Goal: Task Accomplishment & Management: Manage account settings

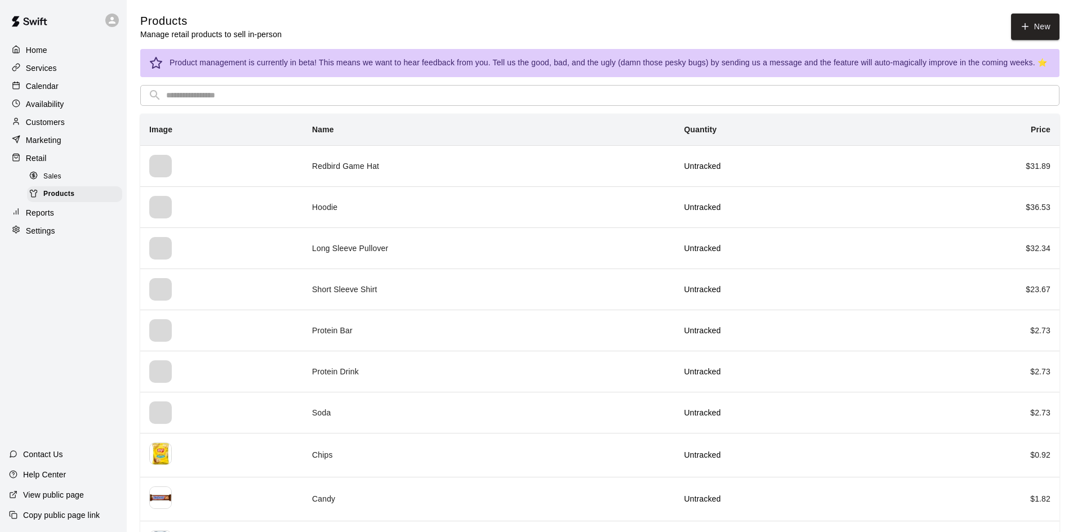
click at [80, 176] on div "Sales" at bounding box center [74, 177] width 95 height 16
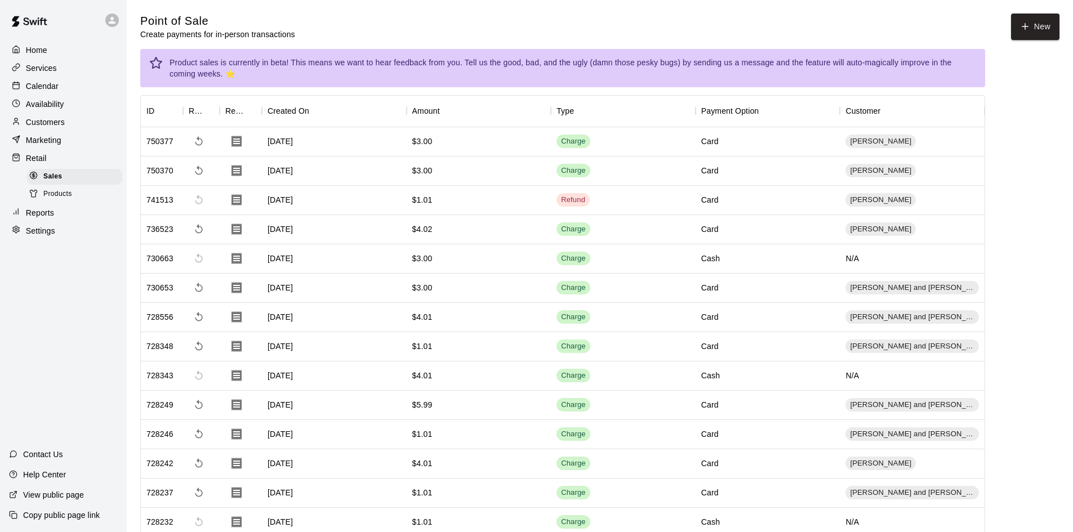
click at [53, 94] on div "Calendar" at bounding box center [63, 86] width 109 height 17
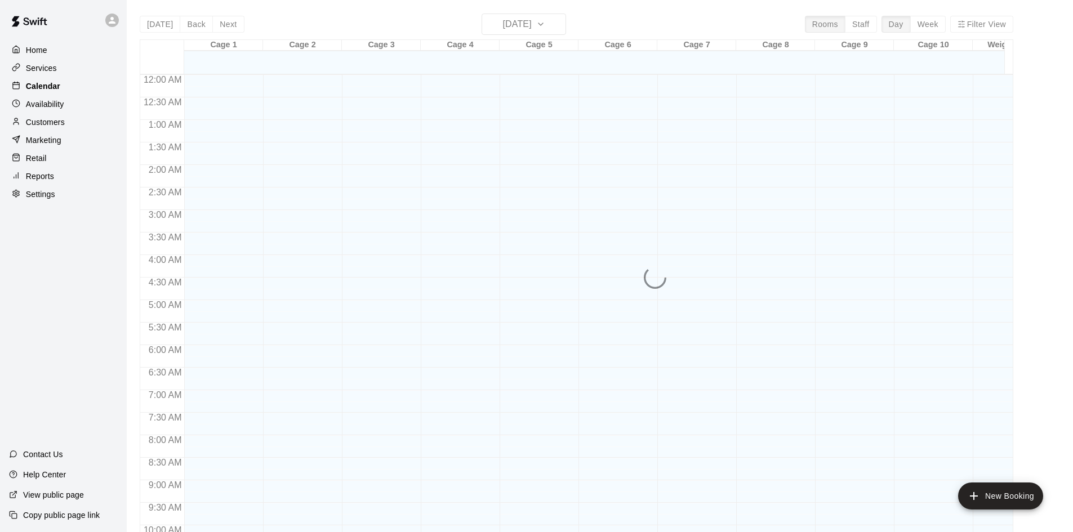
scroll to position [577, 0]
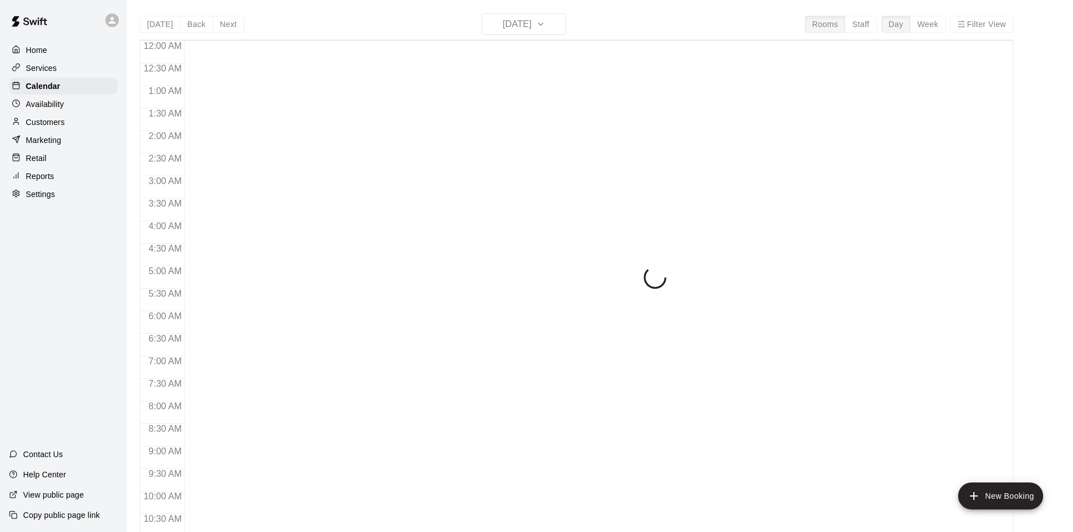
scroll to position [577, 0]
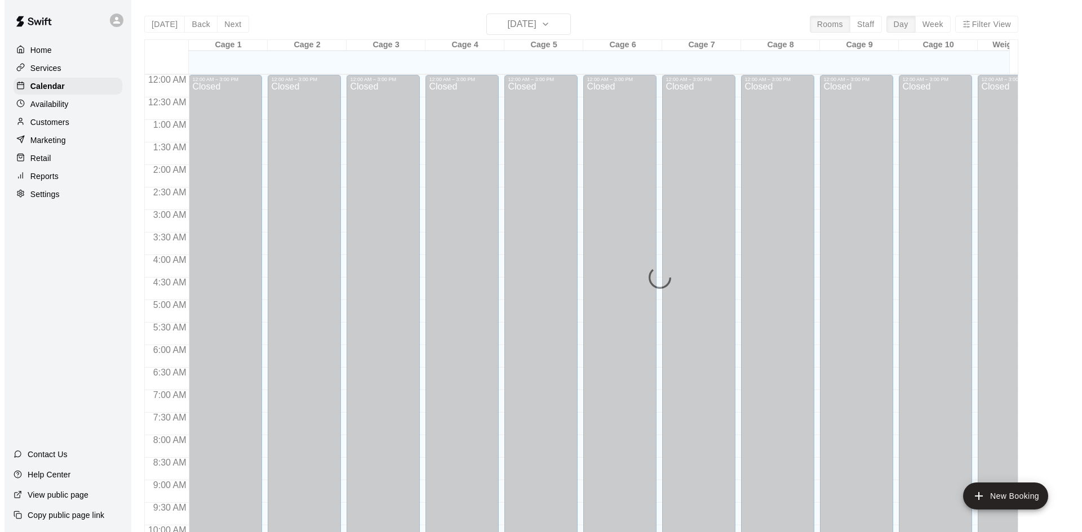
scroll to position [577, 0]
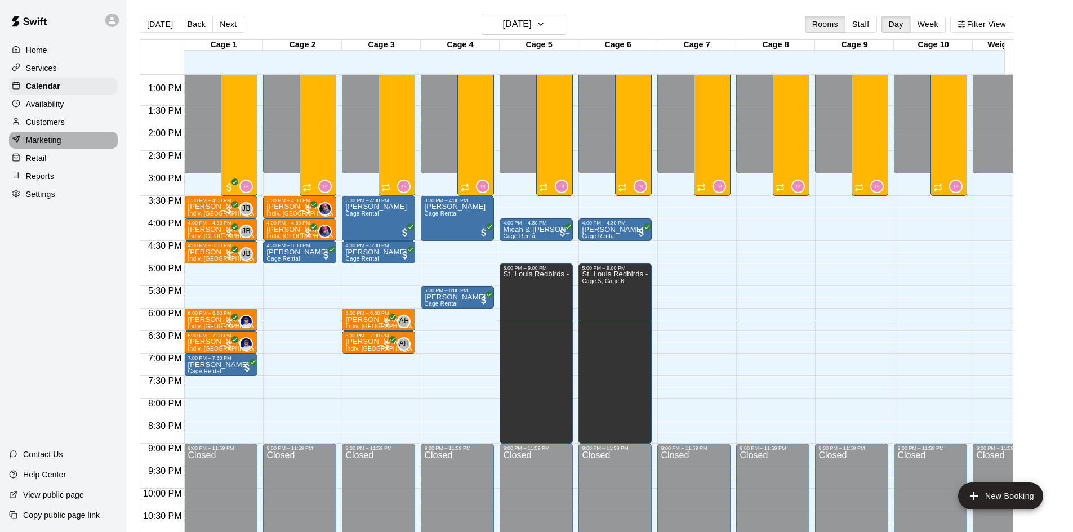
click at [55, 146] on p "Marketing" at bounding box center [43, 140] width 35 height 11
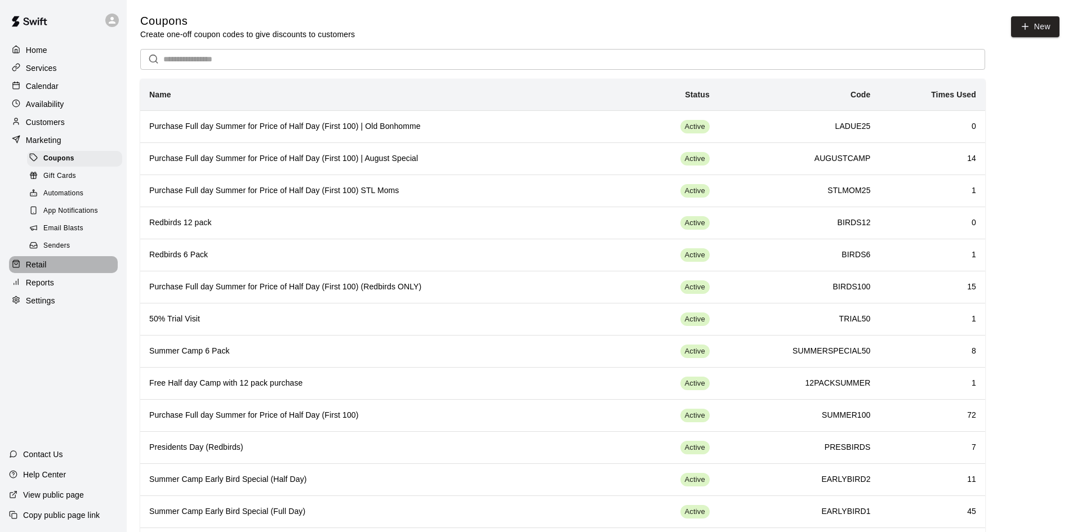
click at [28, 270] on p "Retail" at bounding box center [36, 264] width 21 height 11
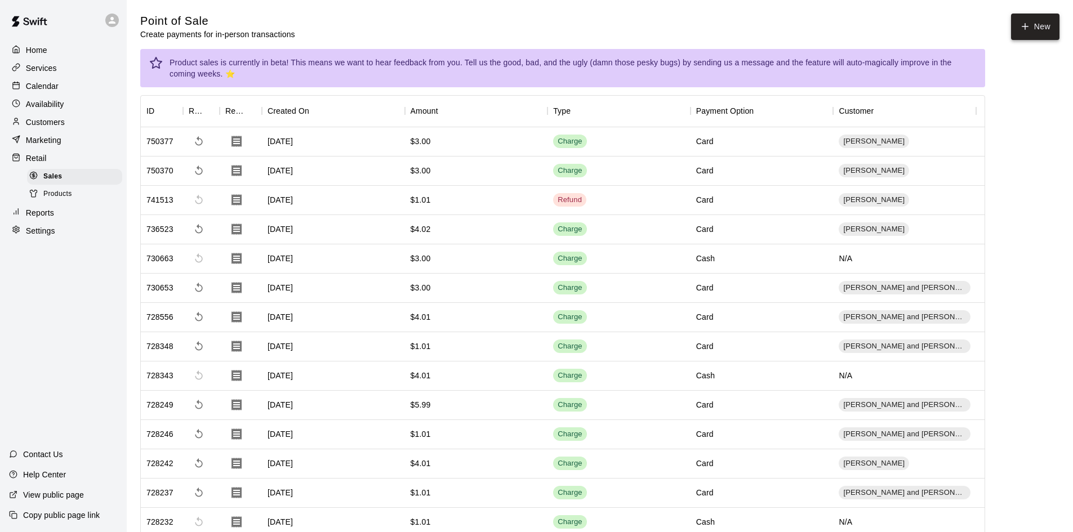
click at [1040, 30] on button "New" at bounding box center [1035, 27] width 48 height 26
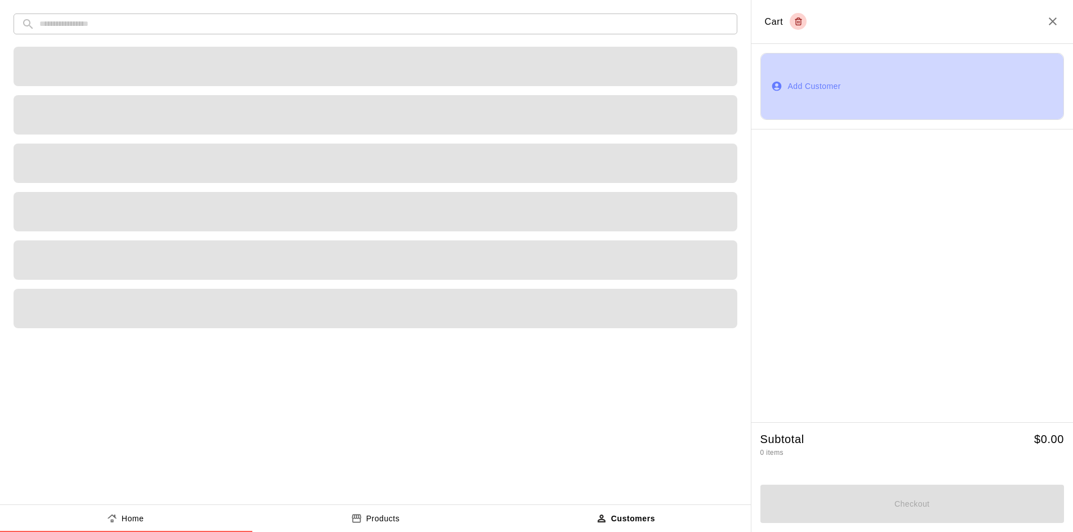
click at [823, 90] on button "Add Customer" at bounding box center [913, 86] width 304 height 67
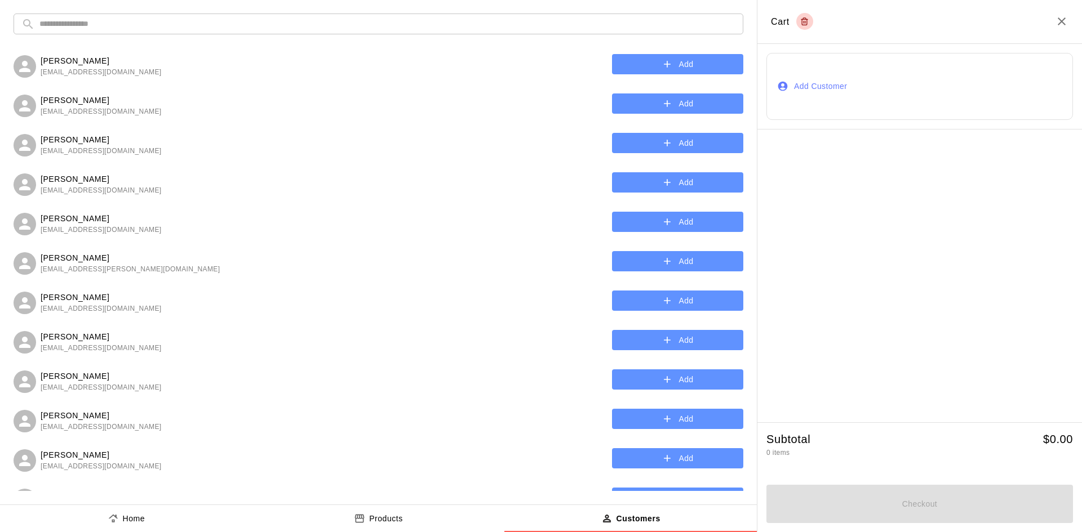
click at [453, 22] on input "text" at bounding box center [387, 24] width 696 height 21
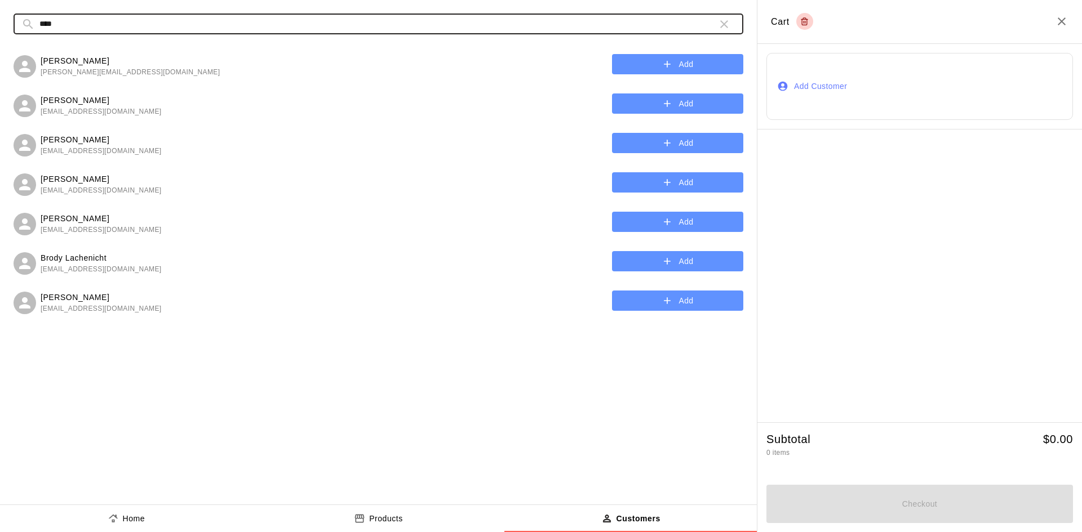
type input "****"
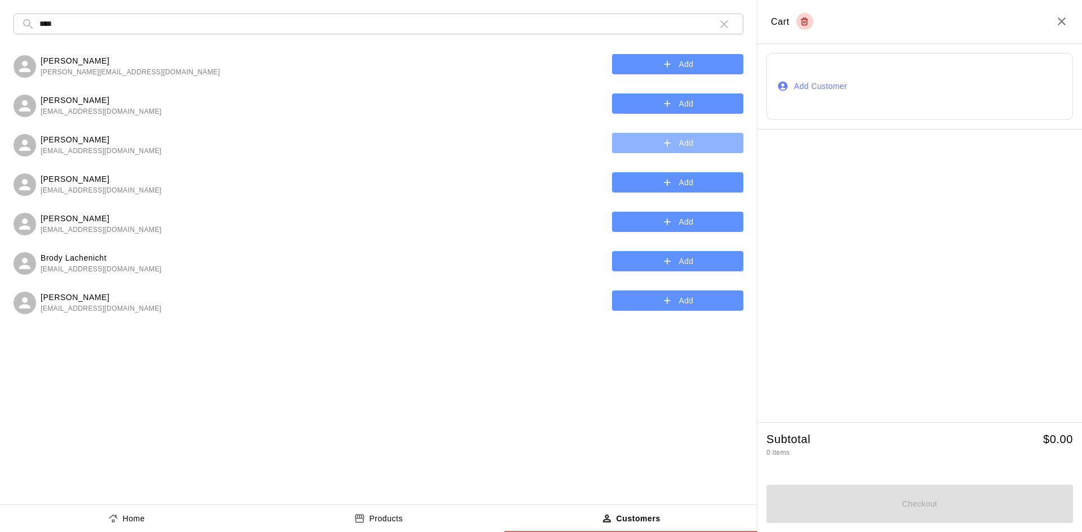
click at [631, 148] on button "Add" at bounding box center [677, 143] width 131 height 21
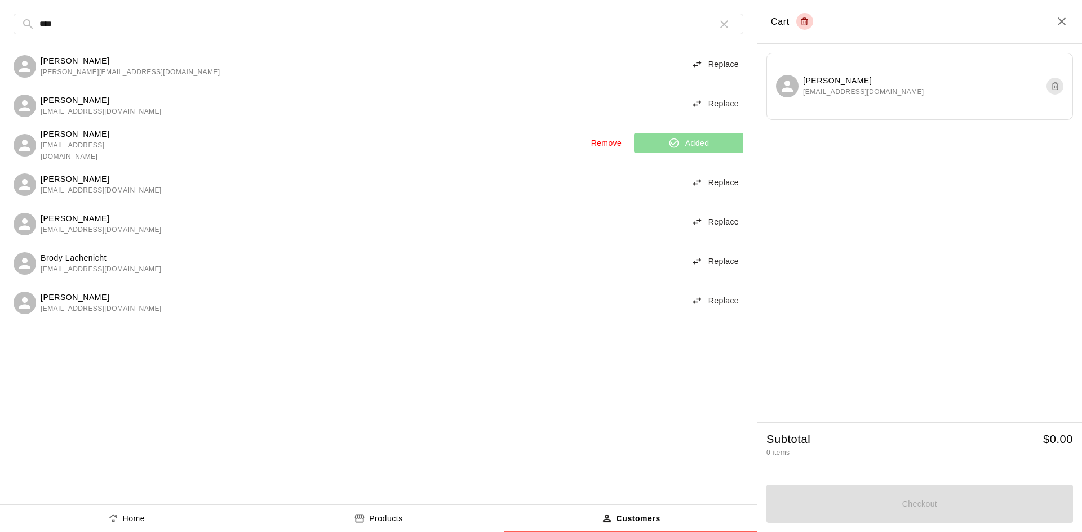
click at [388, 511] on button "Products" at bounding box center [378, 518] width 252 height 27
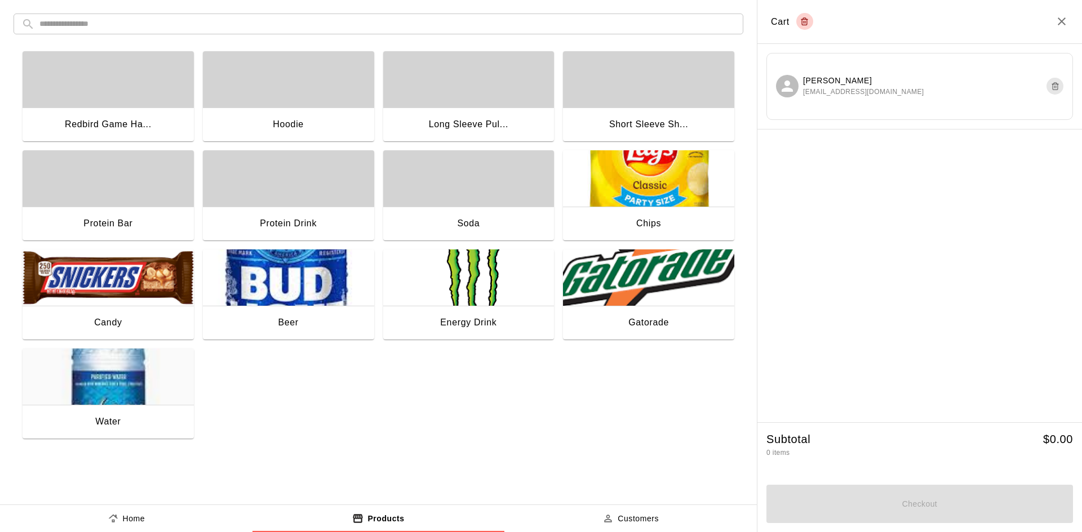
click at [676, 282] on img "button" at bounding box center [648, 278] width 171 height 56
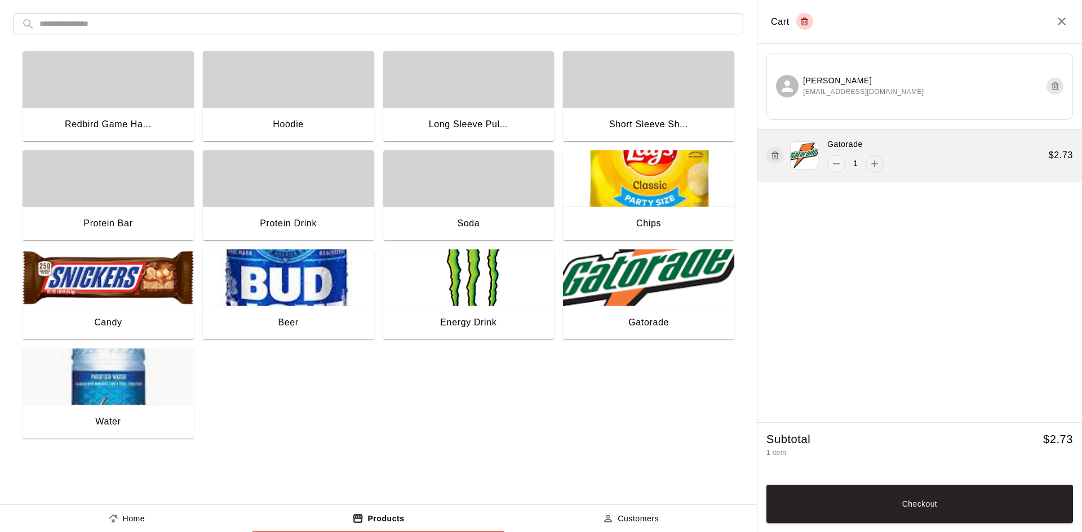
click at [874, 158] on icon "add" at bounding box center [874, 163] width 11 height 11
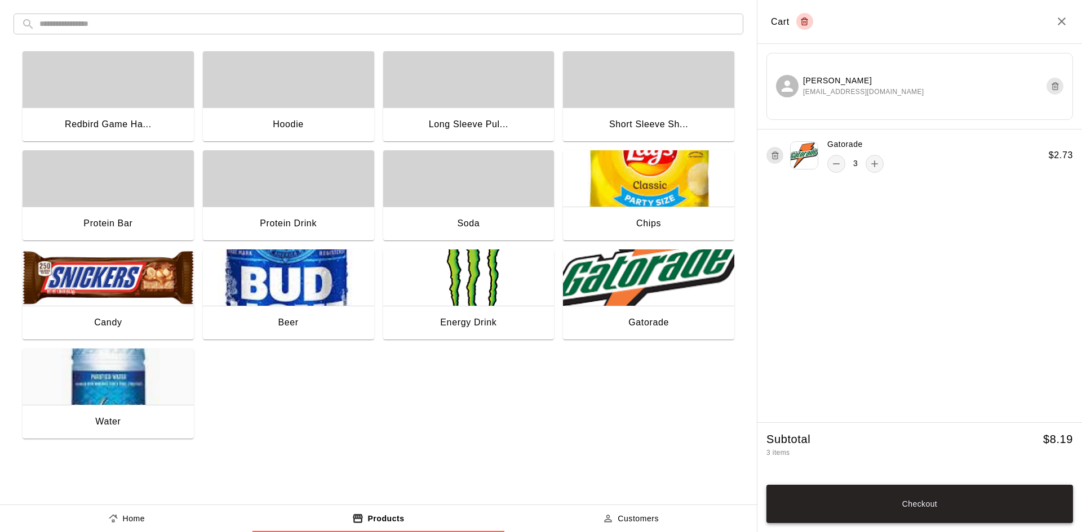
click at [815, 486] on button "Checkout" at bounding box center [919, 504] width 306 height 38
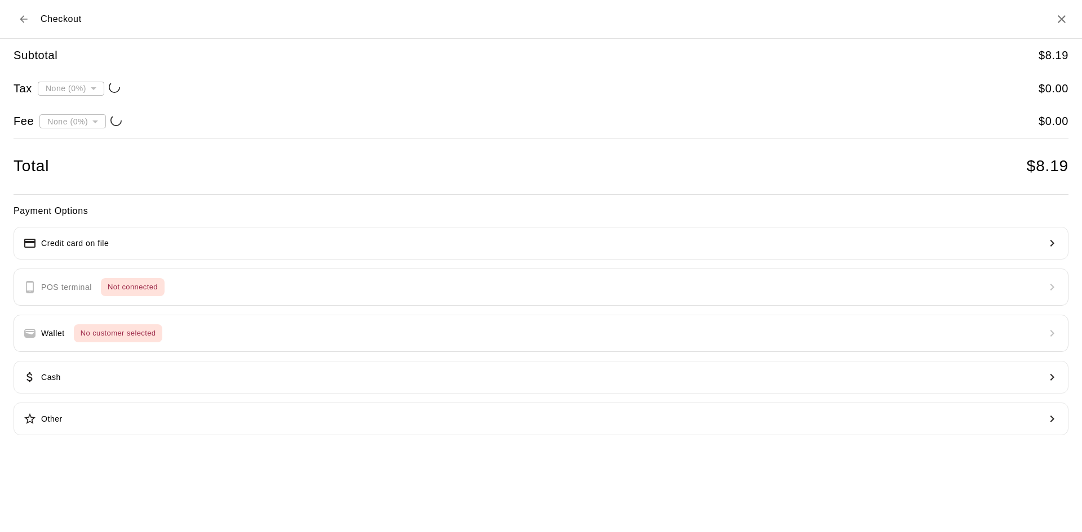
type input "**********"
click at [236, 228] on button "Credit card on file" at bounding box center [541, 243] width 1055 height 33
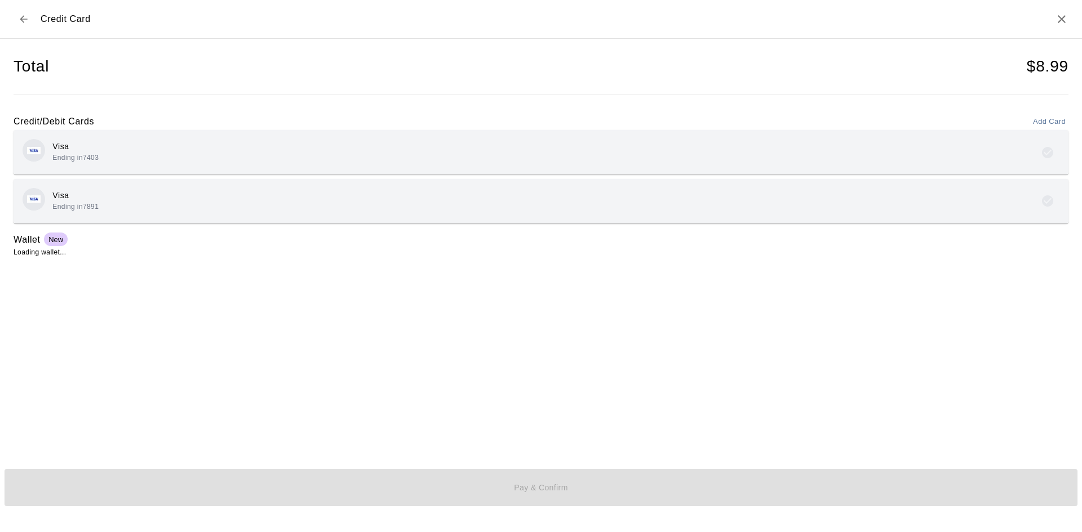
click at [121, 205] on div "Visa Ending in 7891" at bounding box center [541, 201] width 1037 height 26
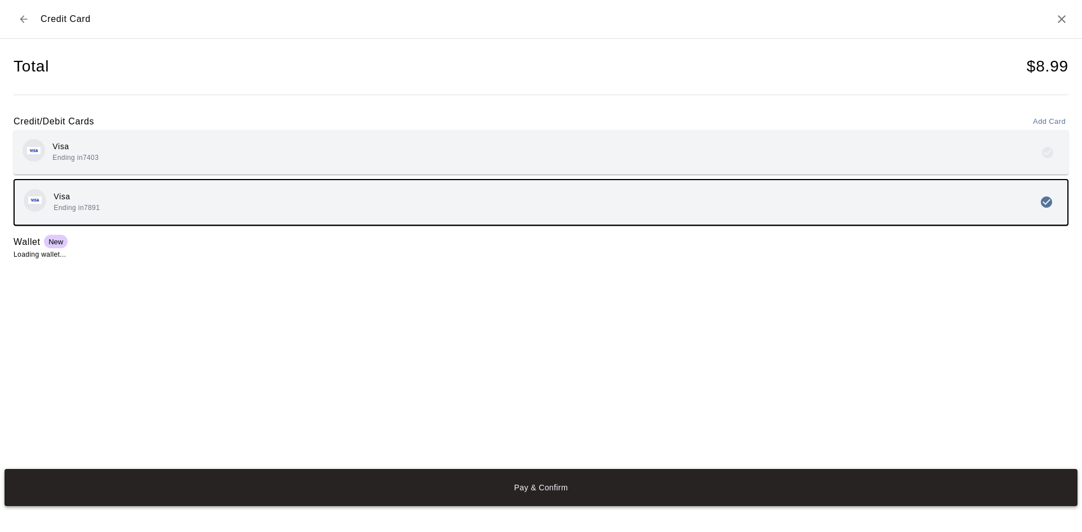
click at [427, 497] on button "Pay & Confirm" at bounding box center [541, 487] width 1073 height 37
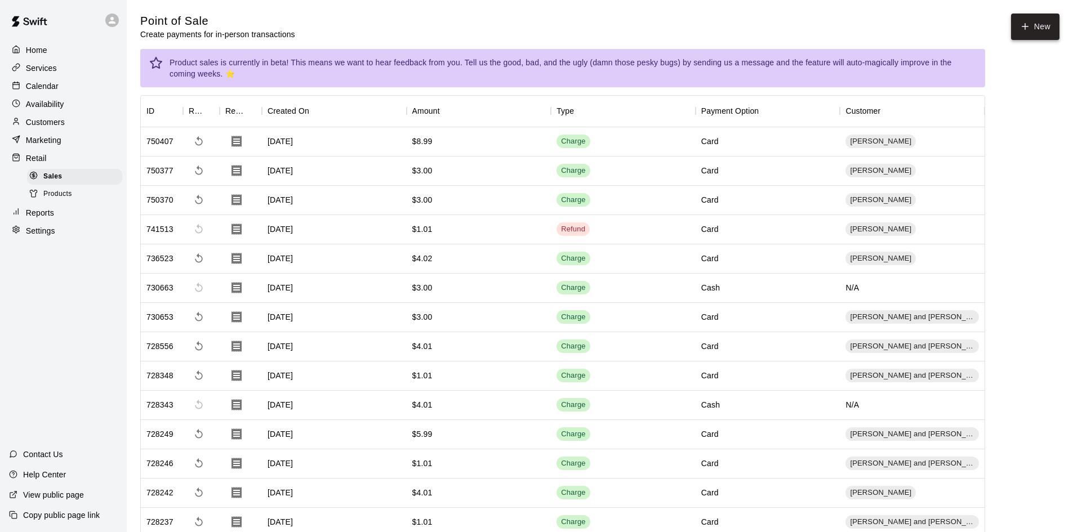
click at [1045, 35] on button "New" at bounding box center [1035, 27] width 48 height 26
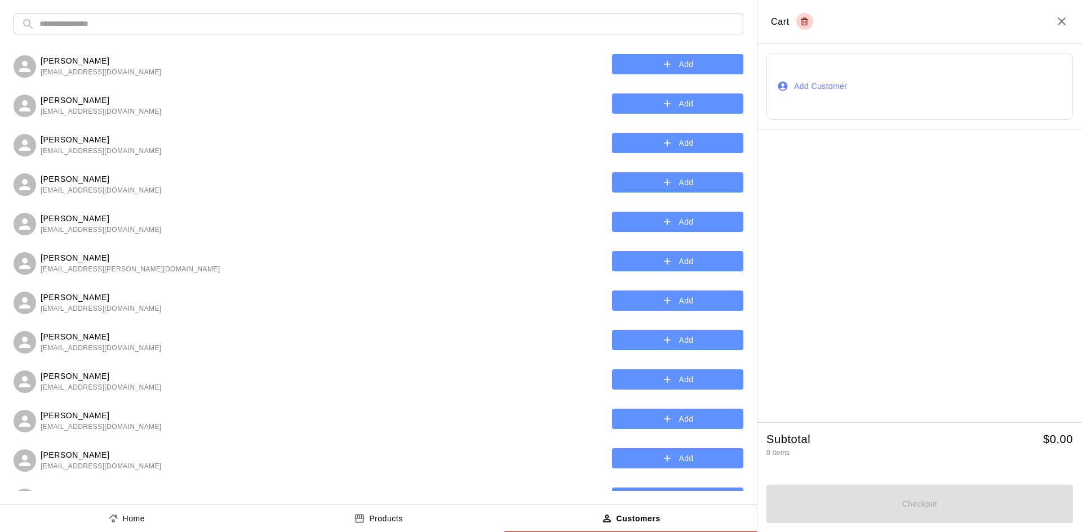
click at [341, 28] on input "text" at bounding box center [387, 24] width 696 height 21
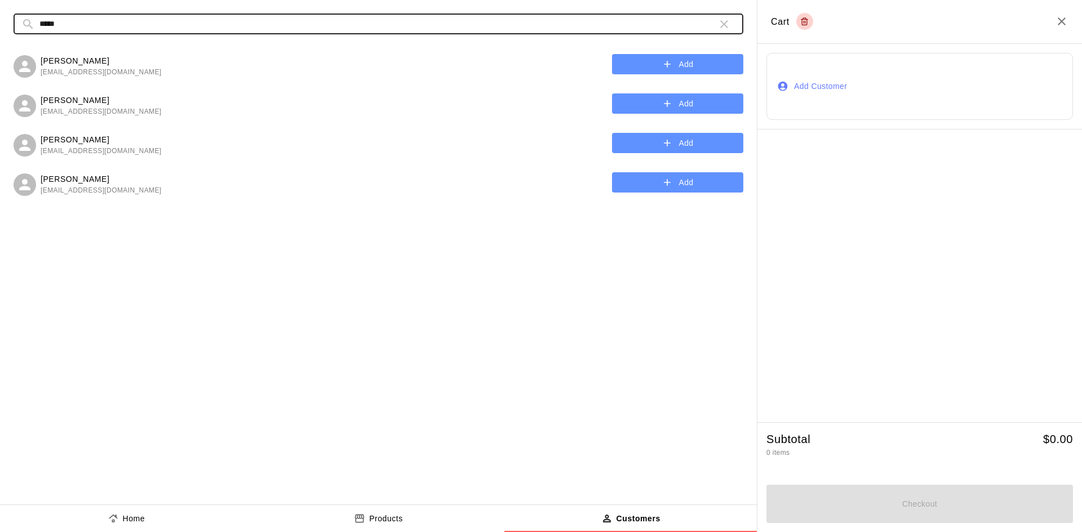
type input "*****"
click at [664, 100] on icon "button" at bounding box center [666, 103] width 11 height 11
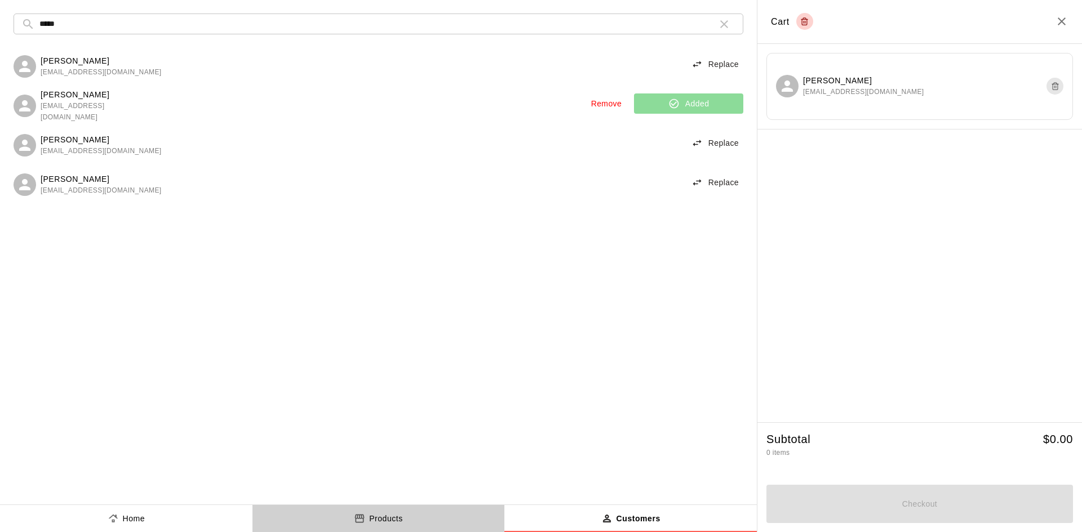
click at [398, 510] on button "Products" at bounding box center [378, 518] width 252 height 27
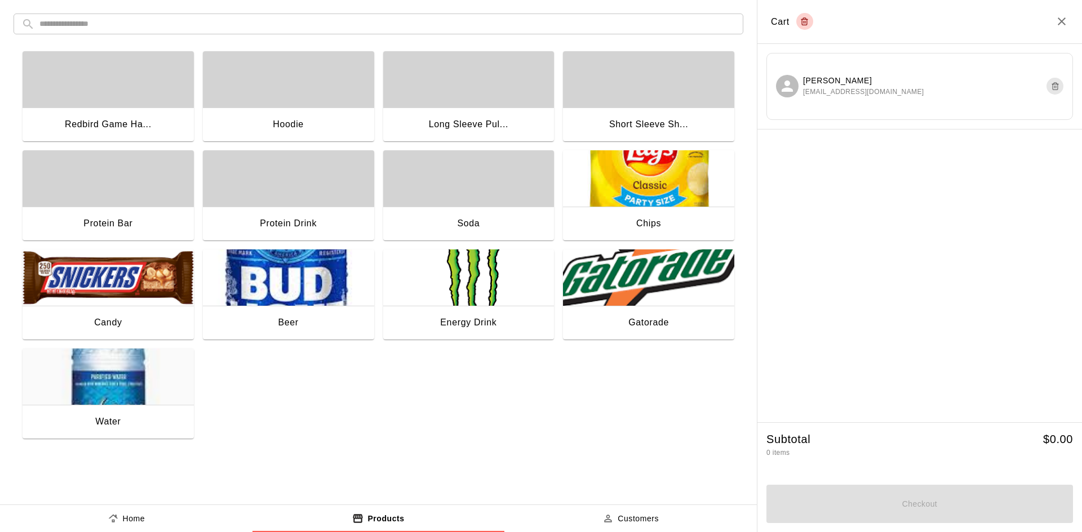
click at [71, 374] on img "button" at bounding box center [108, 377] width 171 height 56
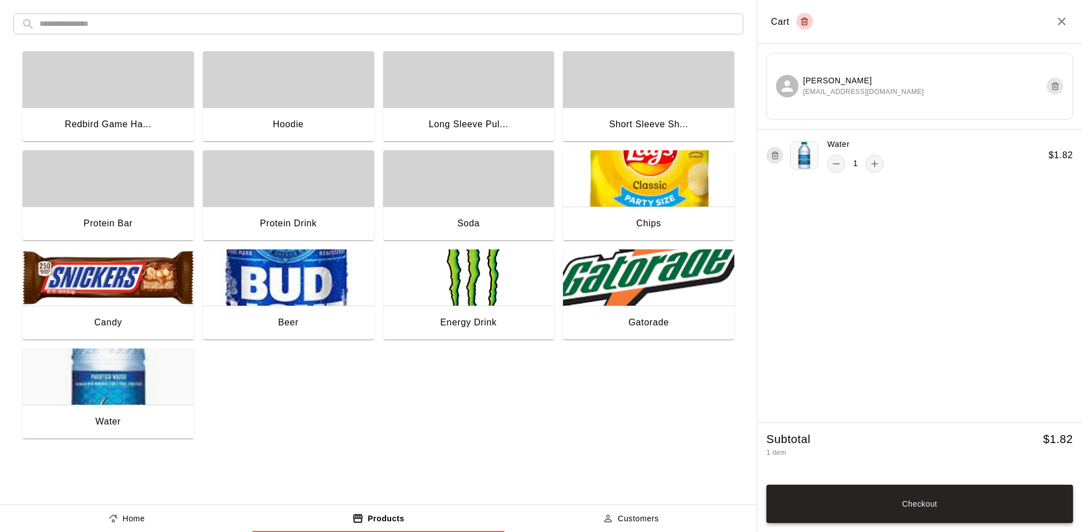
click at [1003, 493] on button "Checkout" at bounding box center [919, 504] width 306 height 38
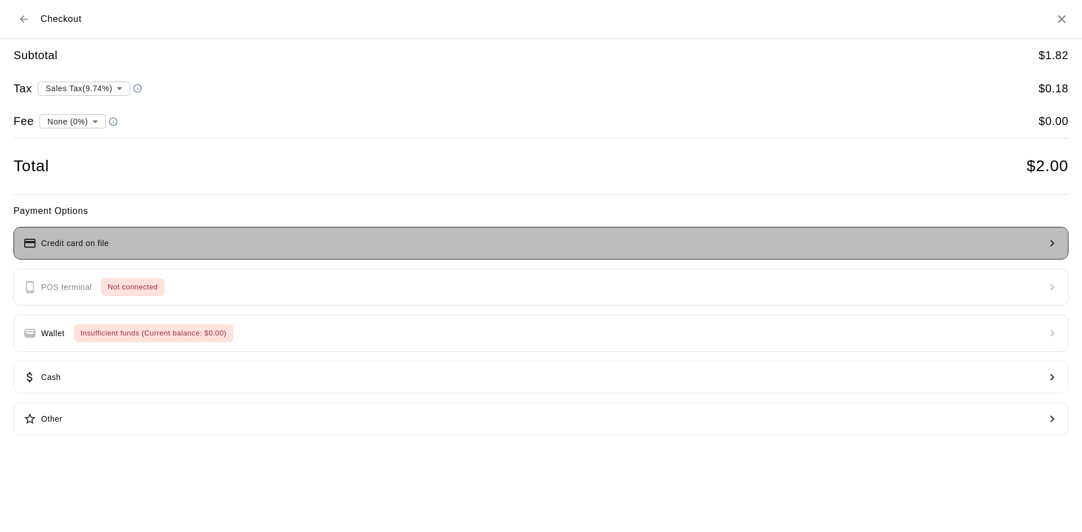
click at [376, 237] on button "Credit card on file" at bounding box center [541, 243] width 1055 height 33
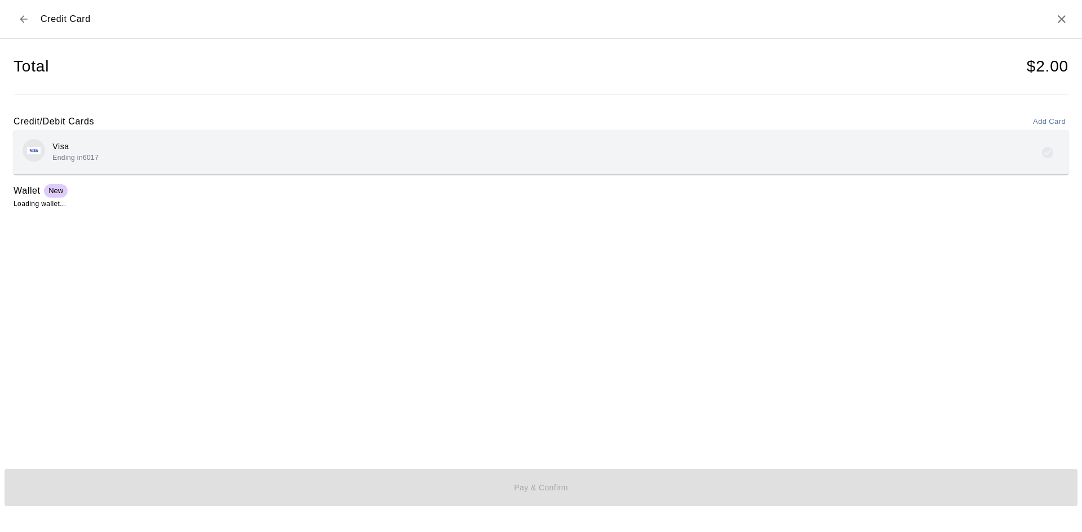
click at [179, 139] on div "Visa Ending in 6017" at bounding box center [541, 152] width 1037 height 26
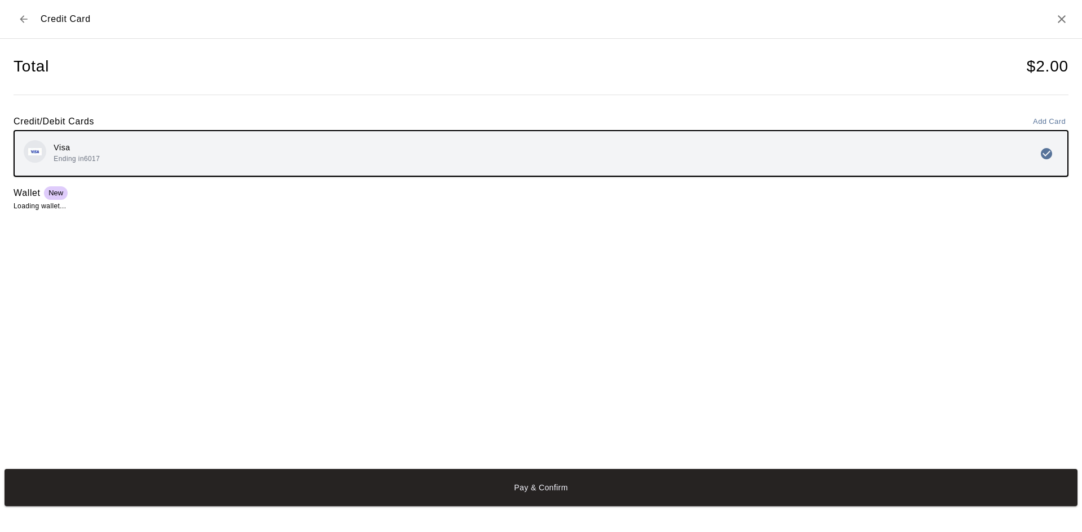
click at [412, 506] on button "Pay & Confirm" at bounding box center [541, 487] width 1073 height 37
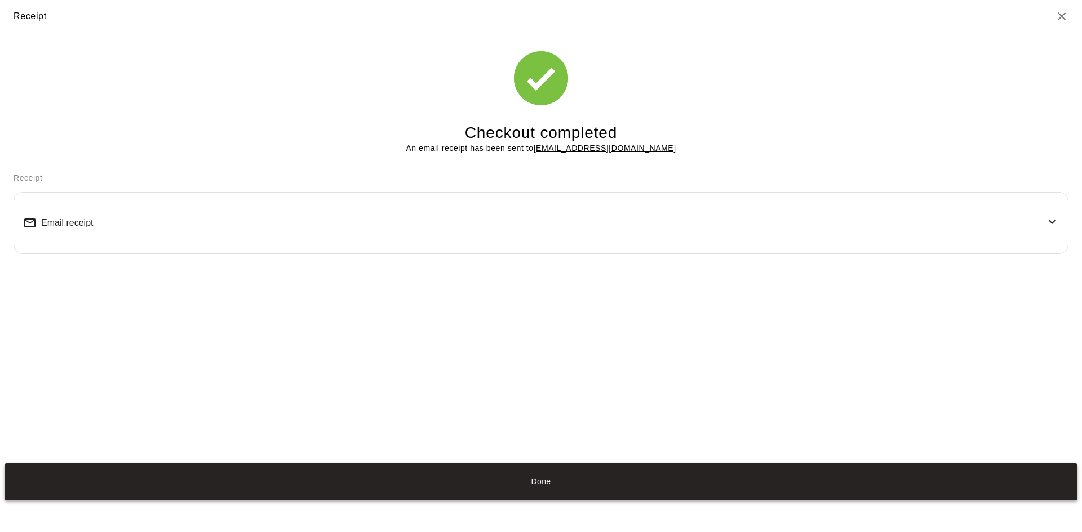
click at [460, 476] on button "Done" at bounding box center [541, 482] width 1073 height 37
click at [547, 482] on button "Done" at bounding box center [541, 482] width 1073 height 37
click at [535, 464] on button "Done" at bounding box center [541, 482] width 1073 height 37
click at [585, 478] on button "Done" at bounding box center [541, 482] width 1073 height 37
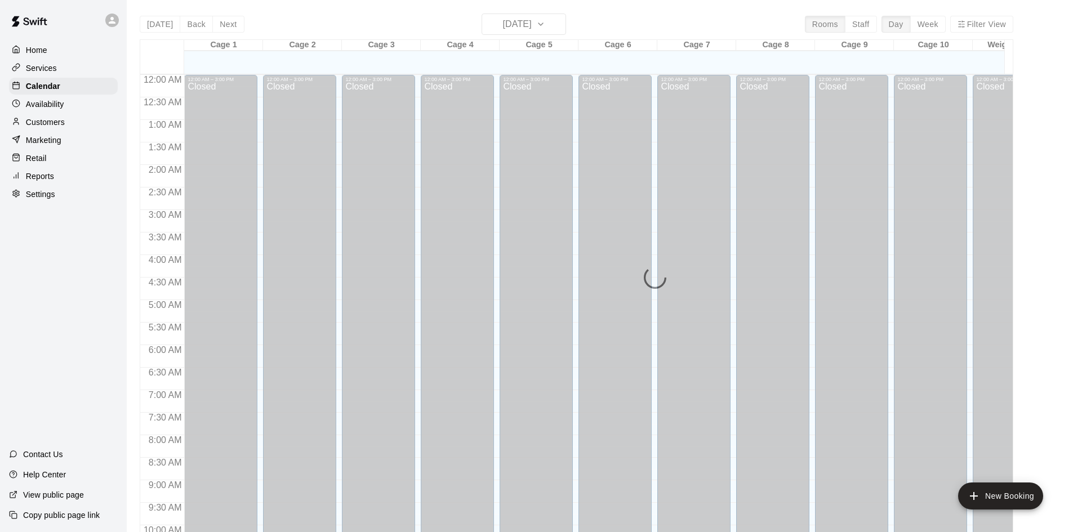
scroll to position [577, 0]
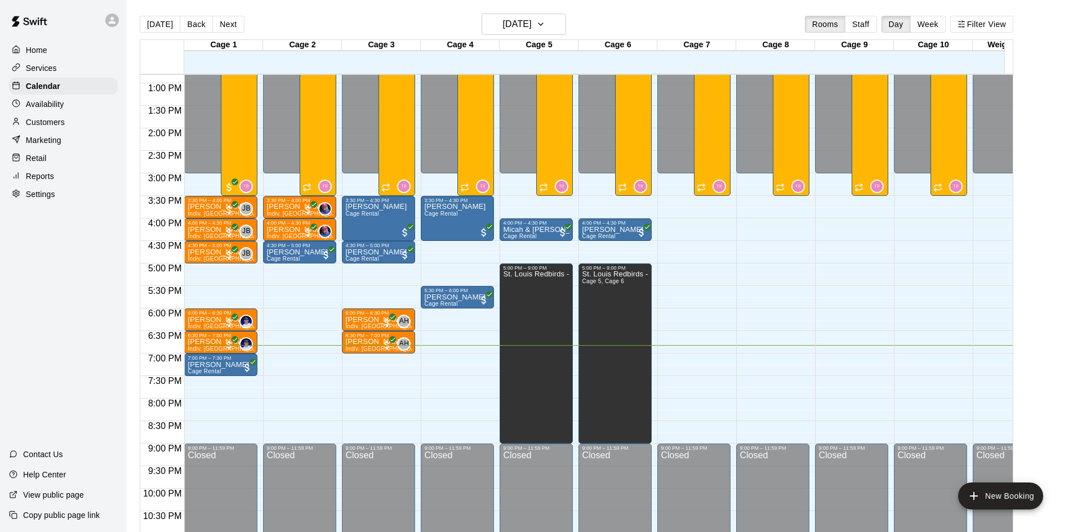
click at [59, 70] on div "Services" at bounding box center [63, 68] width 109 height 17
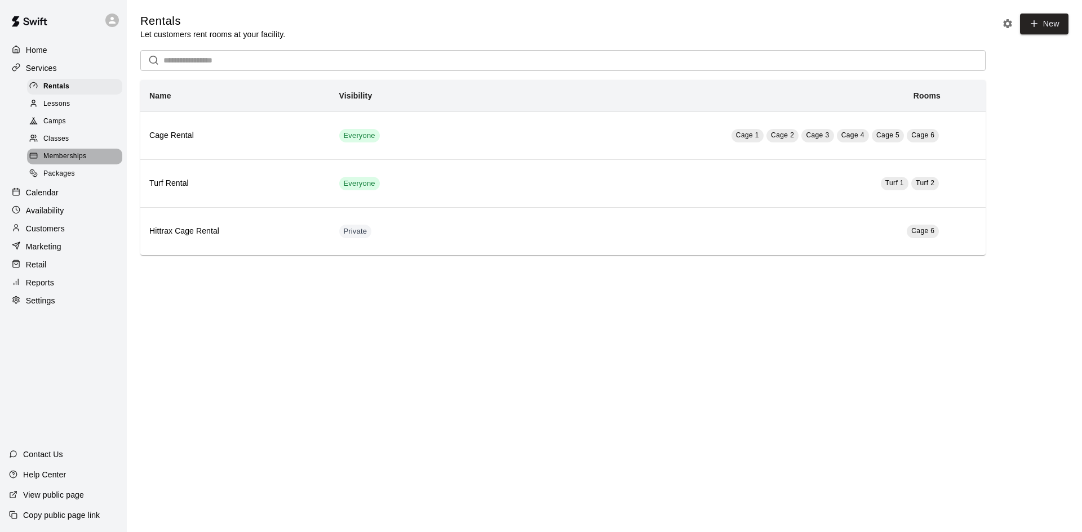
click at [81, 159] on span "Memberships" at bounding box center [64, 156] width 43 height 11
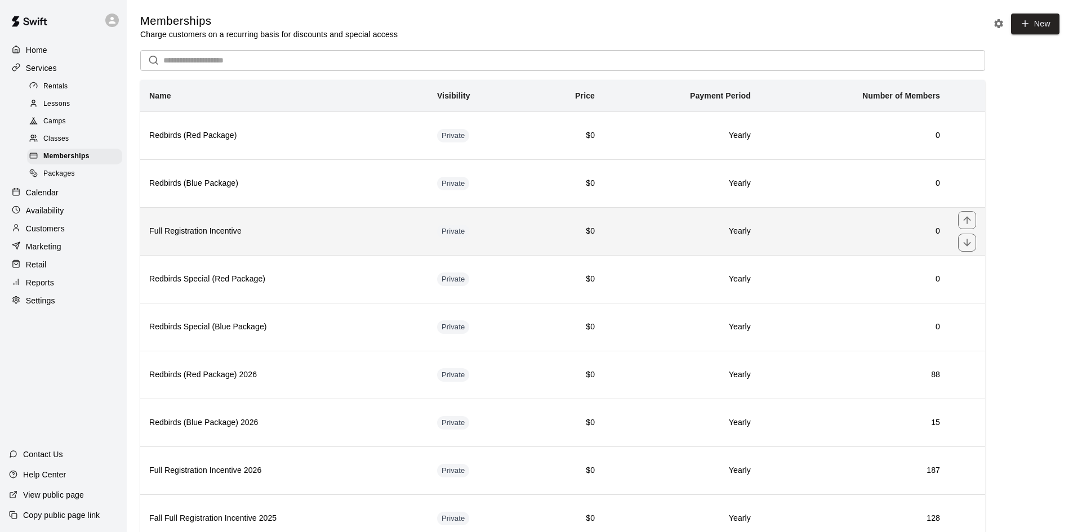
click at [306, 245] on th "Full Registration Incentive" at bounding box center [284, 231] width 288 height 48
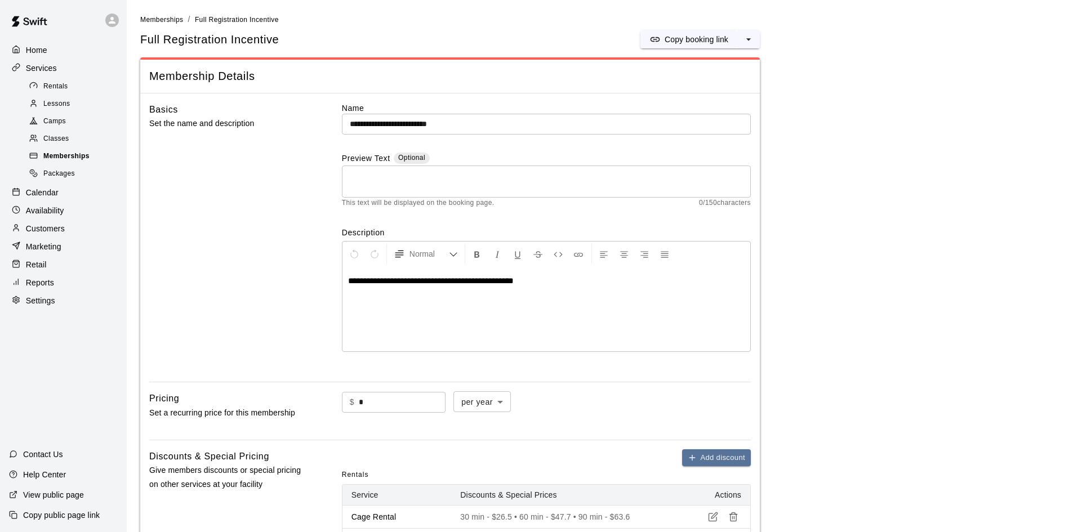
click at [60, 162] on span "Memberships" at bounding box center [66, 156] width 46 height 11
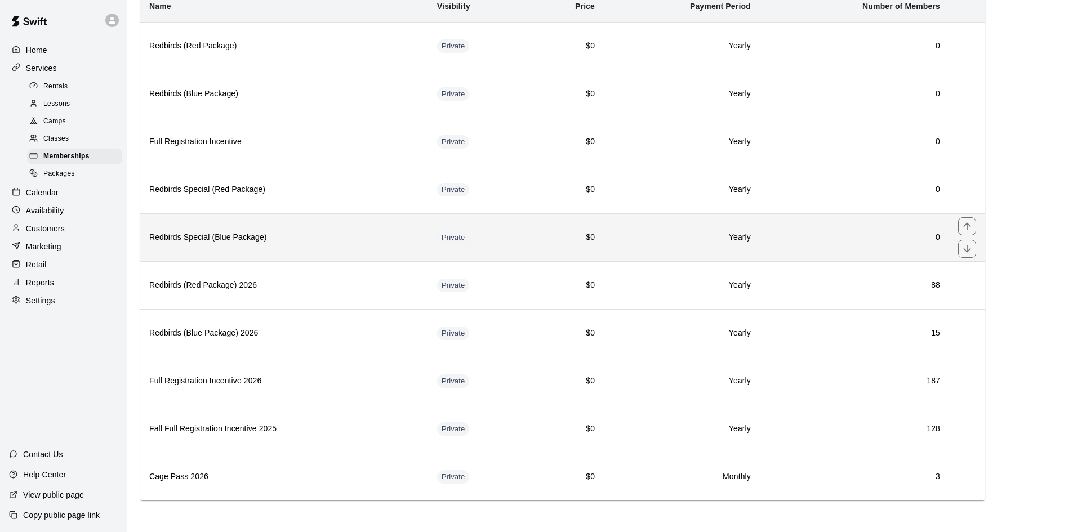
scroll to position [91, 0]
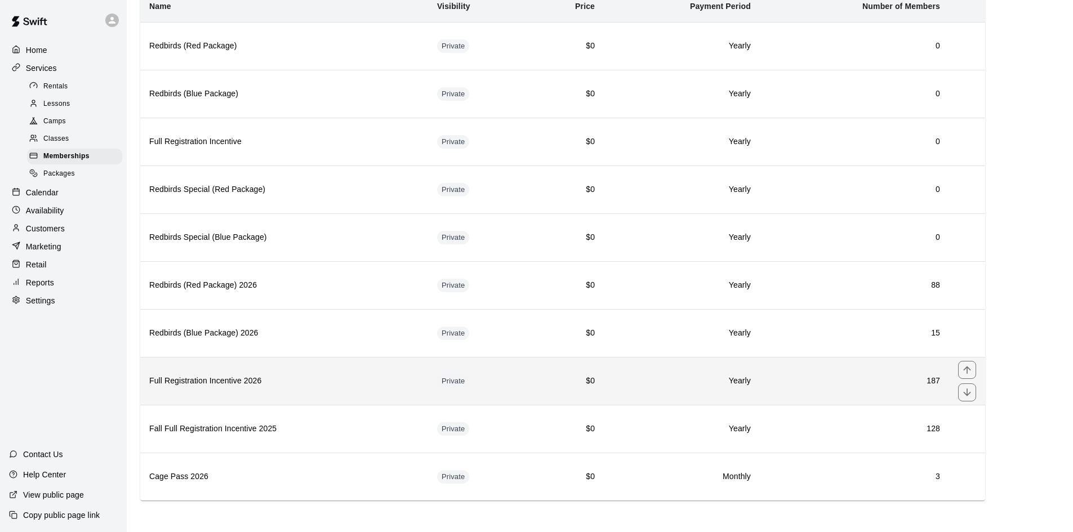
click at [352, 389] on th "Full Registration Incentive 2026" at bounding box center [284, 381] width 288 height 48
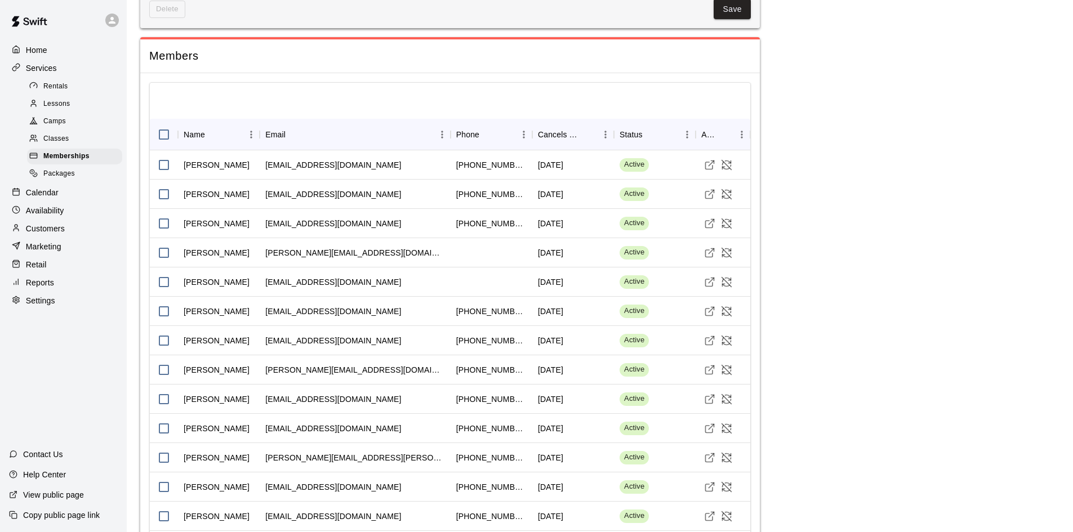
scroll to position [789, 0]
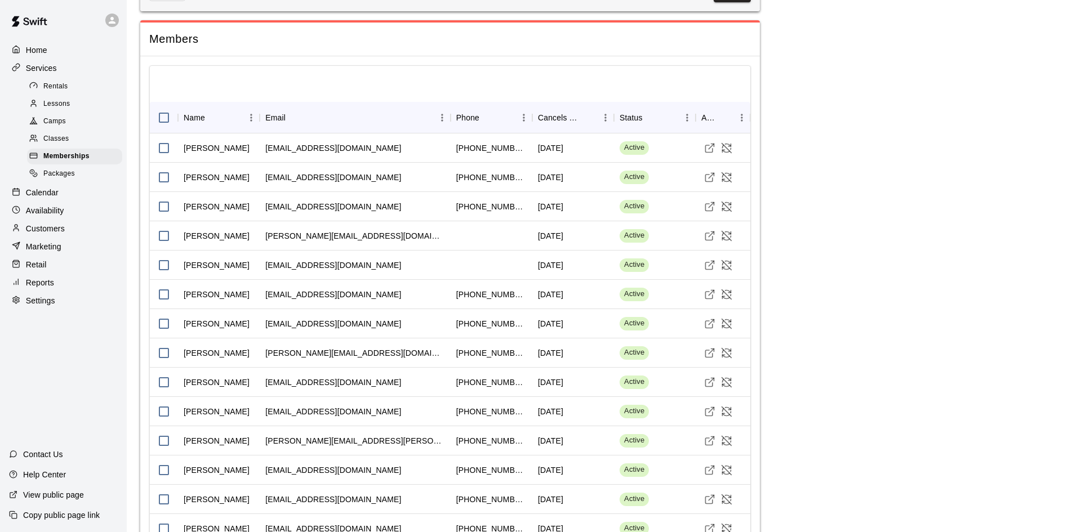
click at [61, 191] on div "Calendar" at bounding box center [63, 192] width 109 height 17
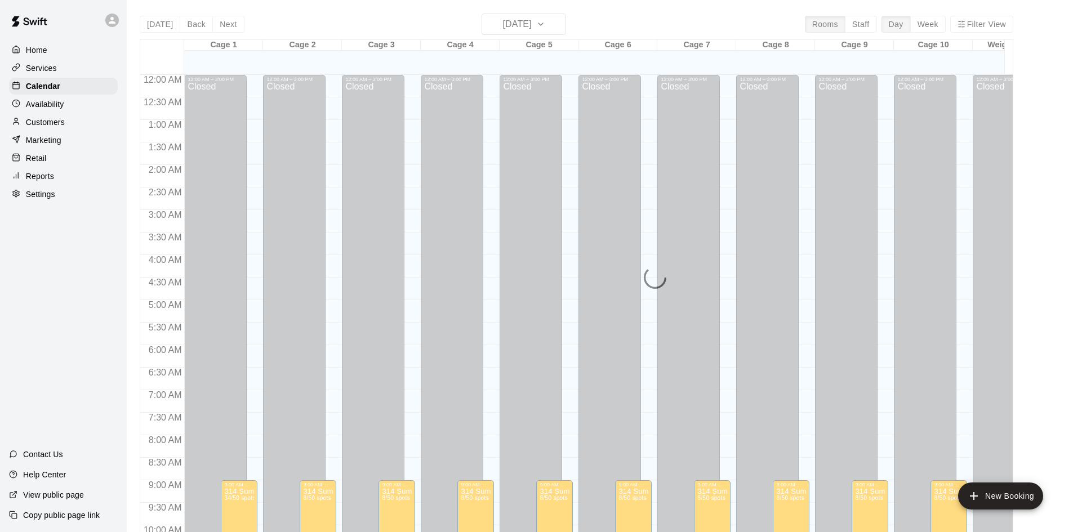
scroll to position [577, 0]
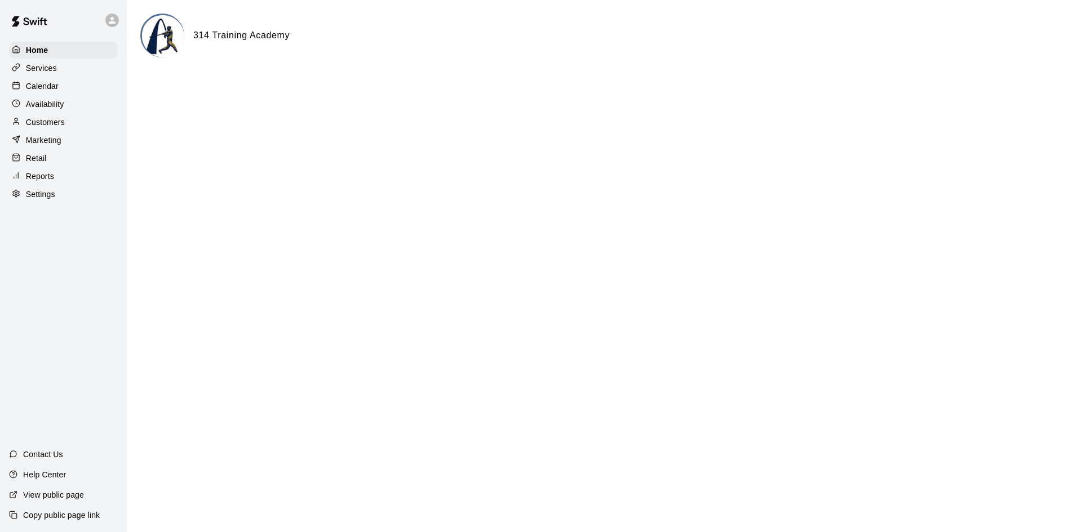
click at [79, 181] on div "Reports" at bounding box center [63, 176] width 109 height 17
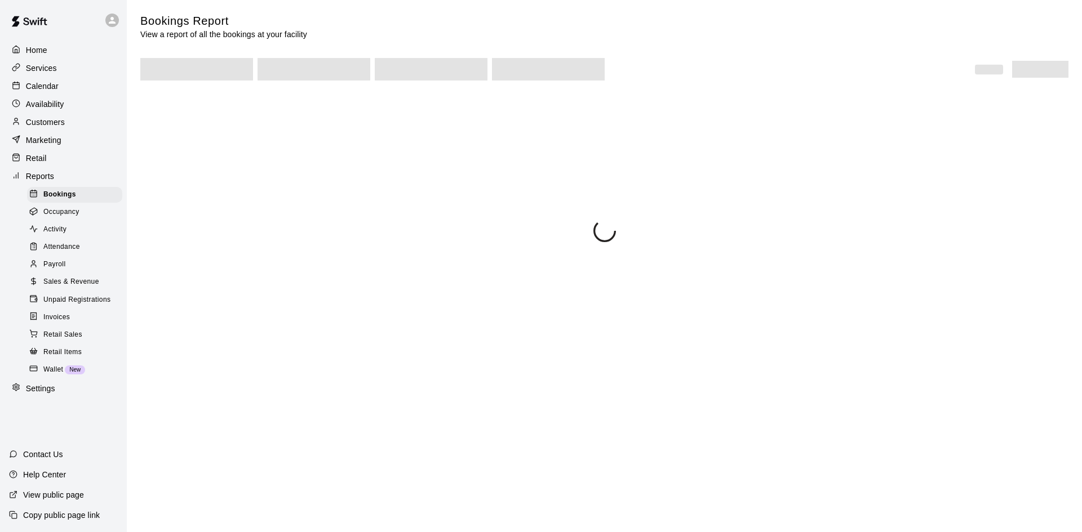
click at [73, 161] on div "Retail" at bounding box center [63, 158] width 109 height 17
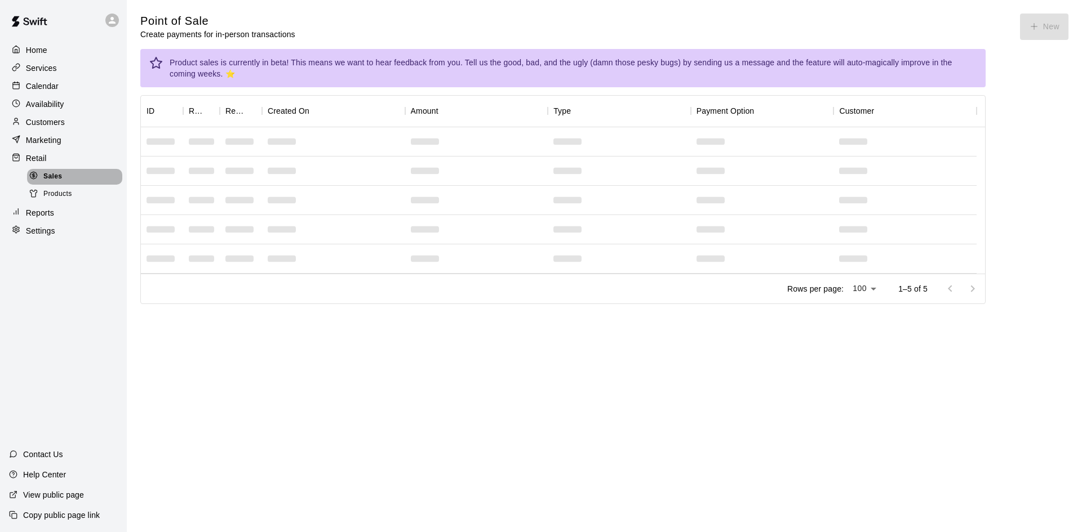
click at [74, 180] on div "Sales" at bounding box center [74, 177] width 95 height 16
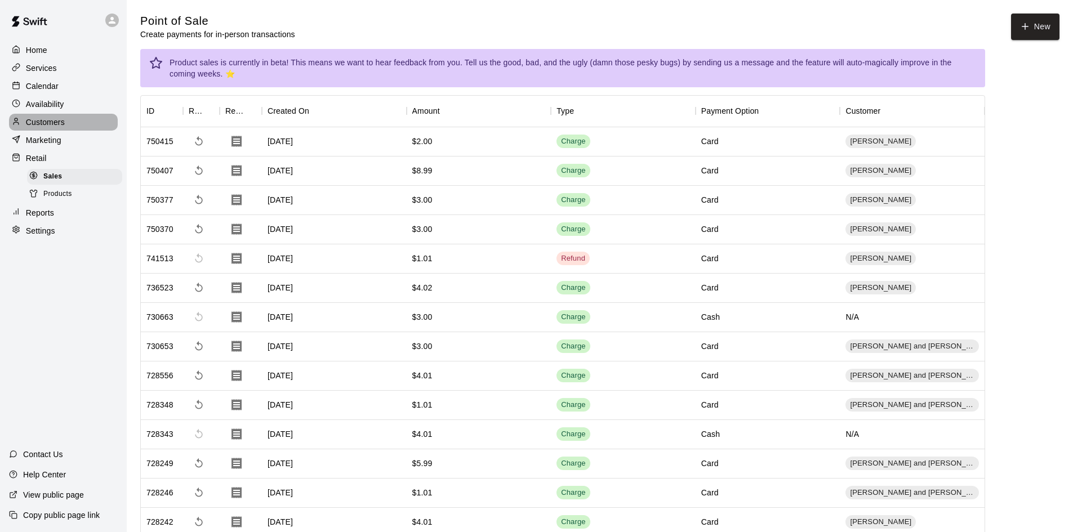
click at [69, 125] on div "Customers" at bounding box center [63, 122] width 109 height 17
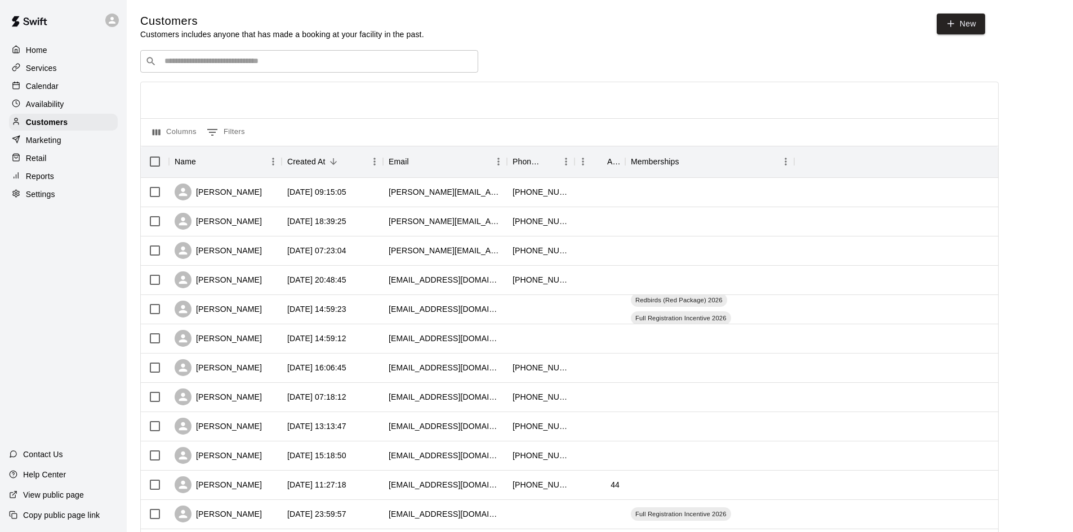
click at [259, 69] on div "​ ​" at bounding box center [309, 61] width 338 height 23
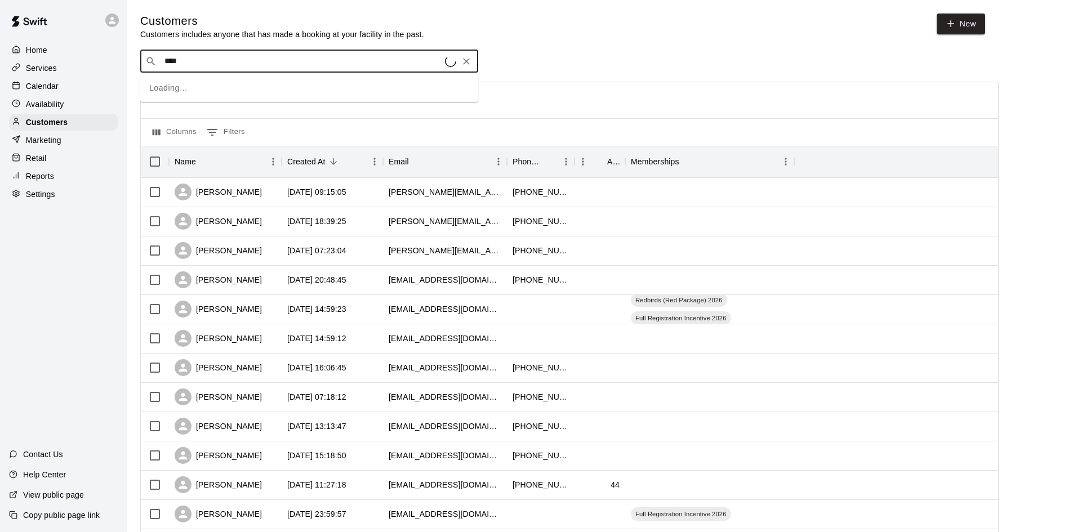
type input "*****"
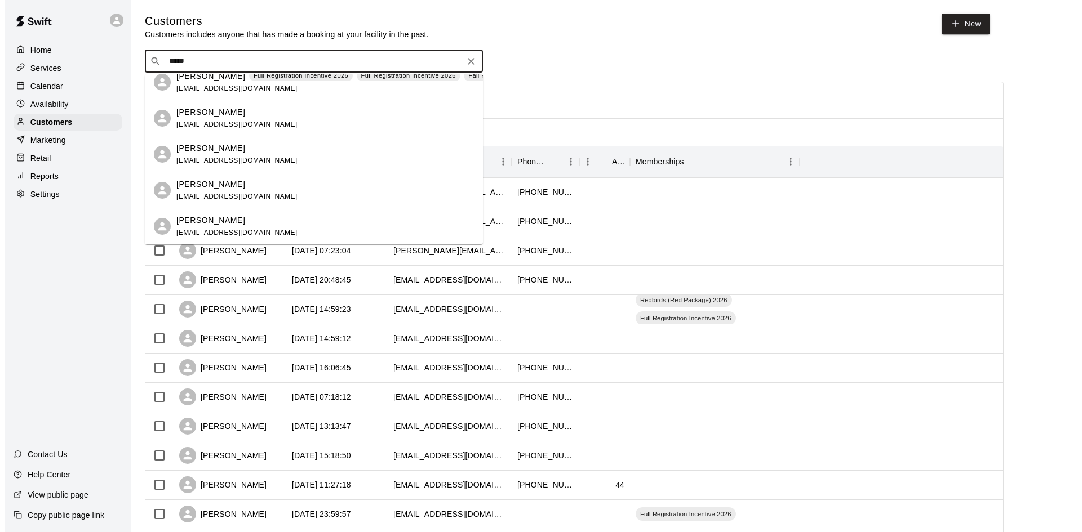
scroll to position [78, 0]
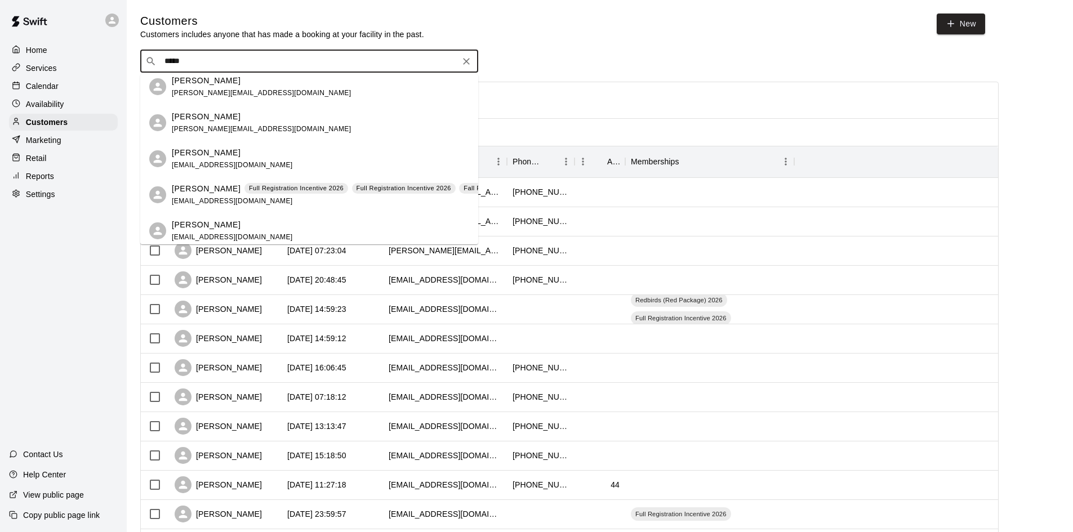
click at [207, 187] on p "[PERSON_NAME]" at bounding box center [206, 189] width 69 height 12
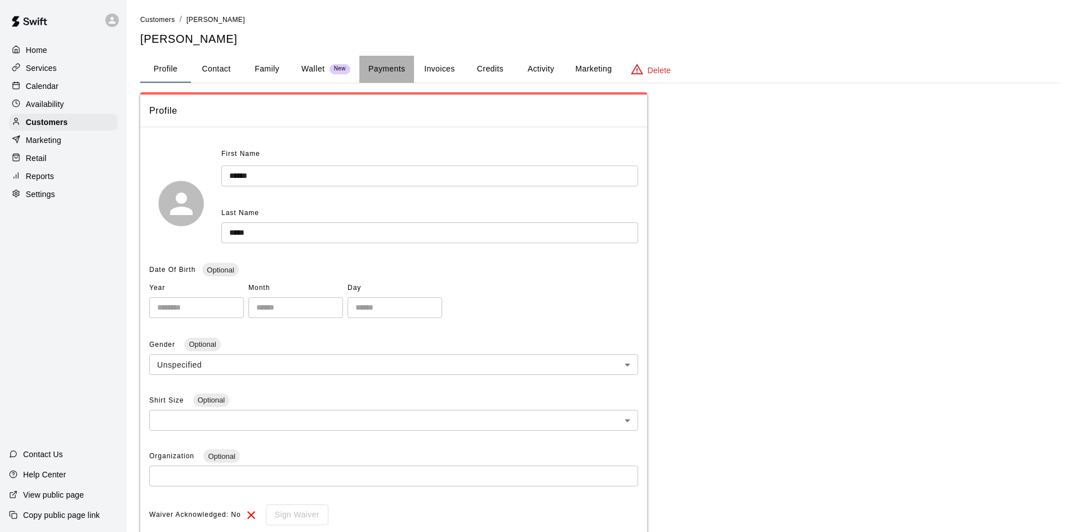
click at [376, 61] on button "Payments" at bounding box center [386, 69] width 55 height 27
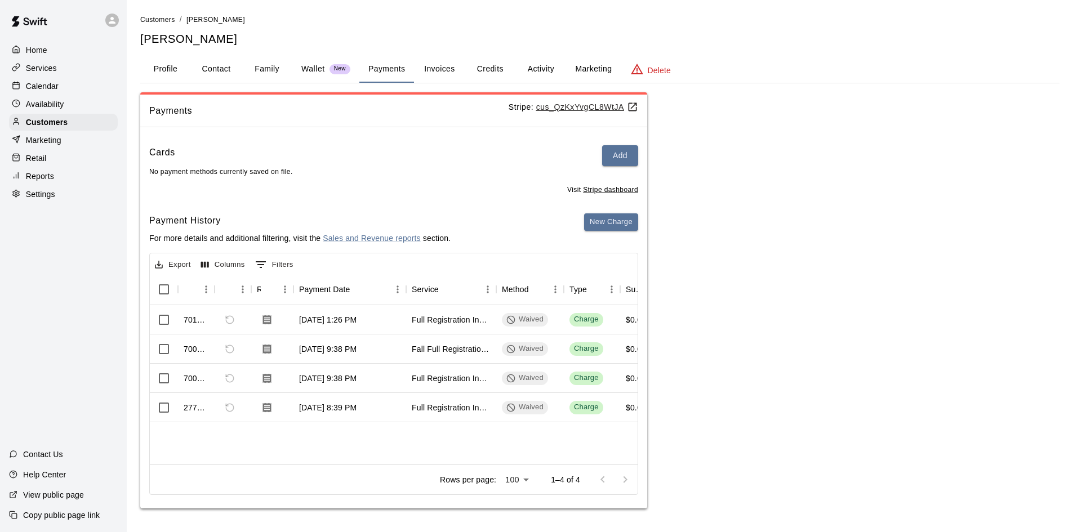
click at [505, 61] on button "Credits" at bounding box center [490, 69] width 51 height 27
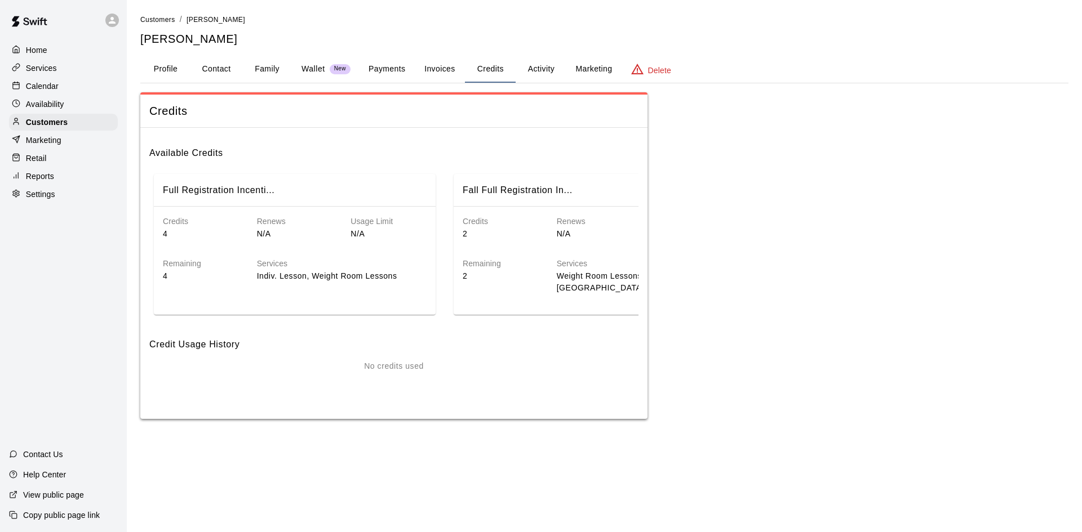
scroll to position [0, 401]
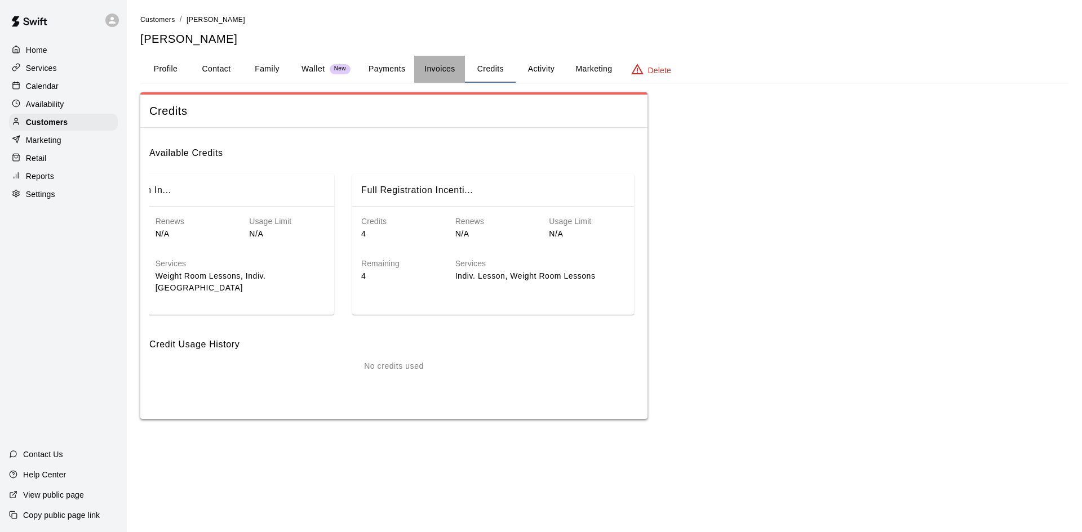
click at [452, 72] on button "Invoices" at bounding box center [439, 69] width 51 height 27
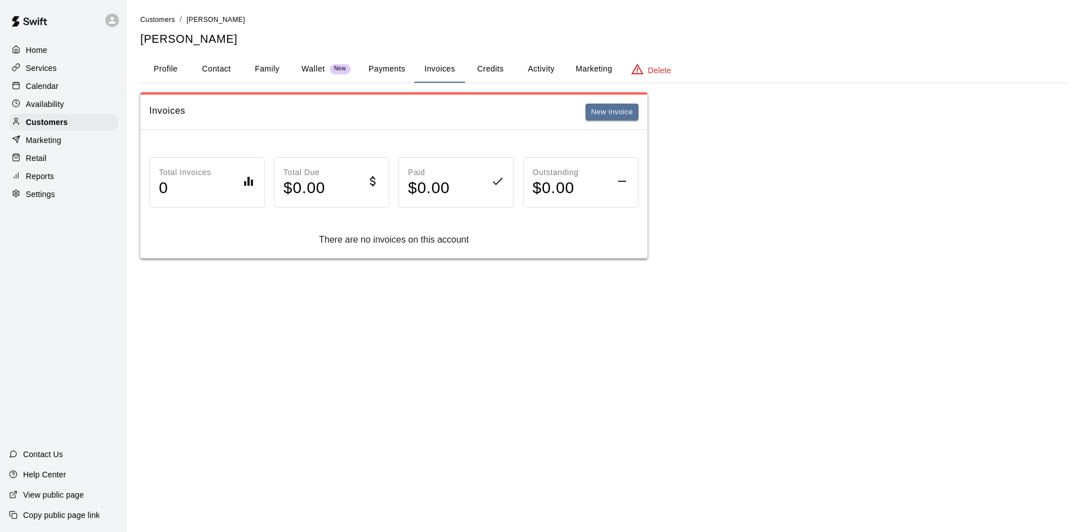
click at [389, 70] on button "Payments" at bounding box center [386, 69] width 55 height 27
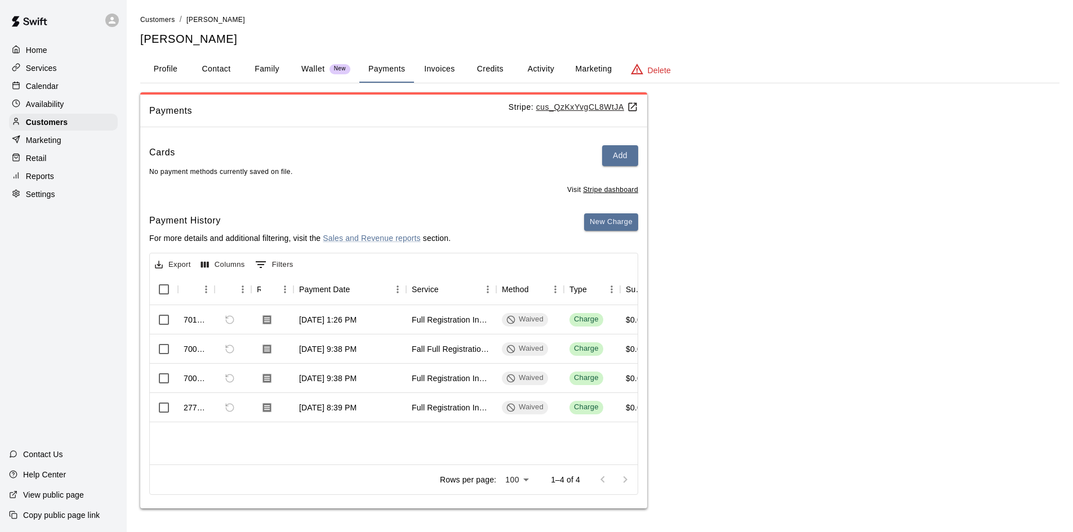
click at [436, 72] on button "Invoices" at bounding box center [439, 69] width 51 height 27
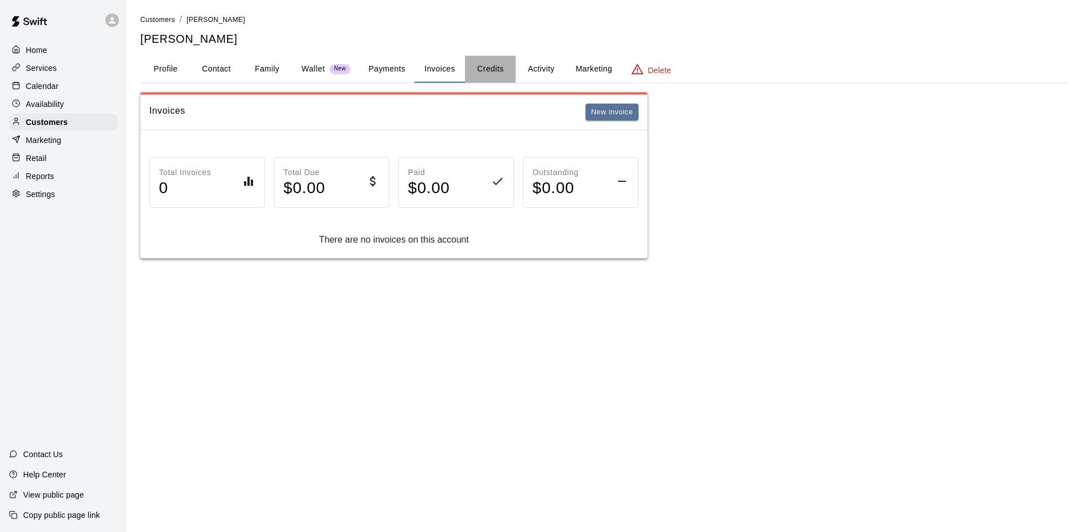
click at [495, 74] on button "Credits" at bounding box center [490, 69] width 51 height 27
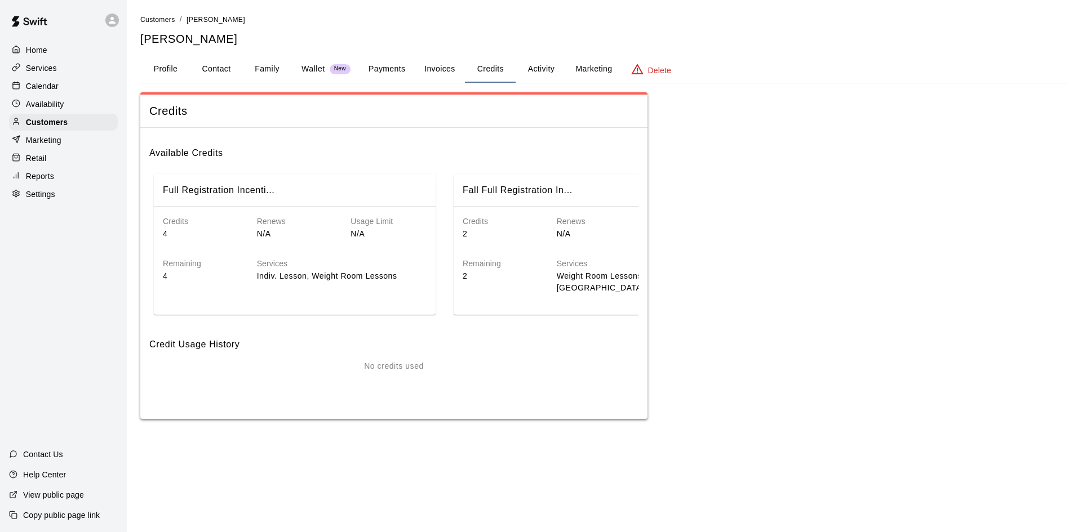
click at [437, 64] on button "Invoices" at bounding box center [439, 69] width 51 height 27
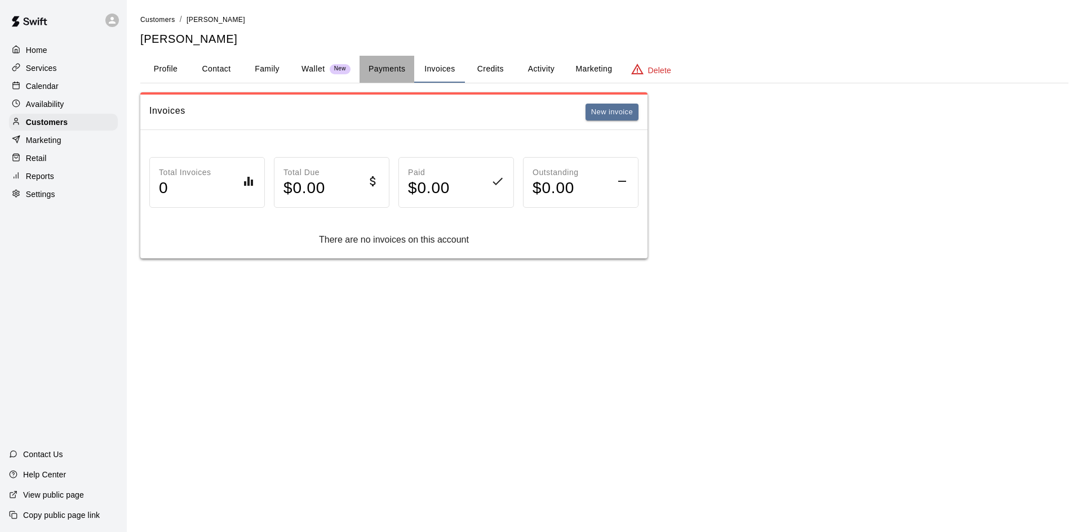
click at [397, 74] on button "Payments" at bounding box center [386, 69] width 55 height 27
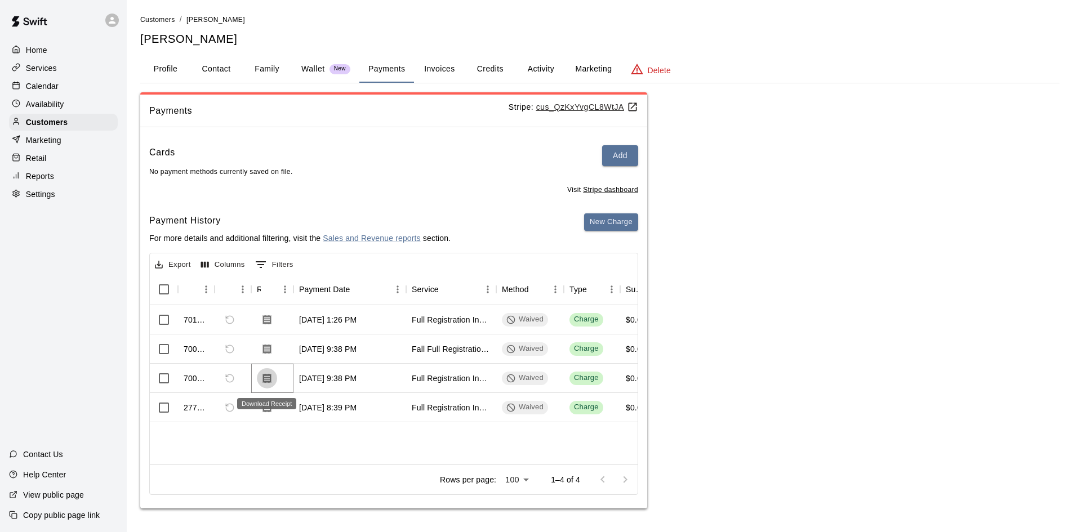
click at [268, 381] on icon "Download Receipt" at bounding box center [267, 379] width 8 height 10
click at [273, 78] on button "Family" at bounding box center [267, 69] width 51 height 27
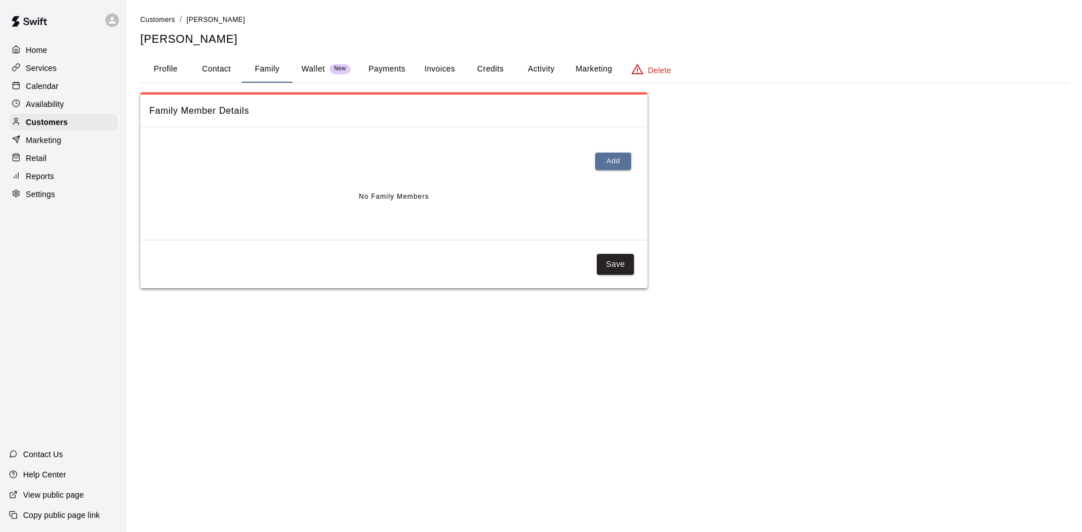
click at [505, 70] on button "Credits" at bounding box center [490, 69] width 51 height 27
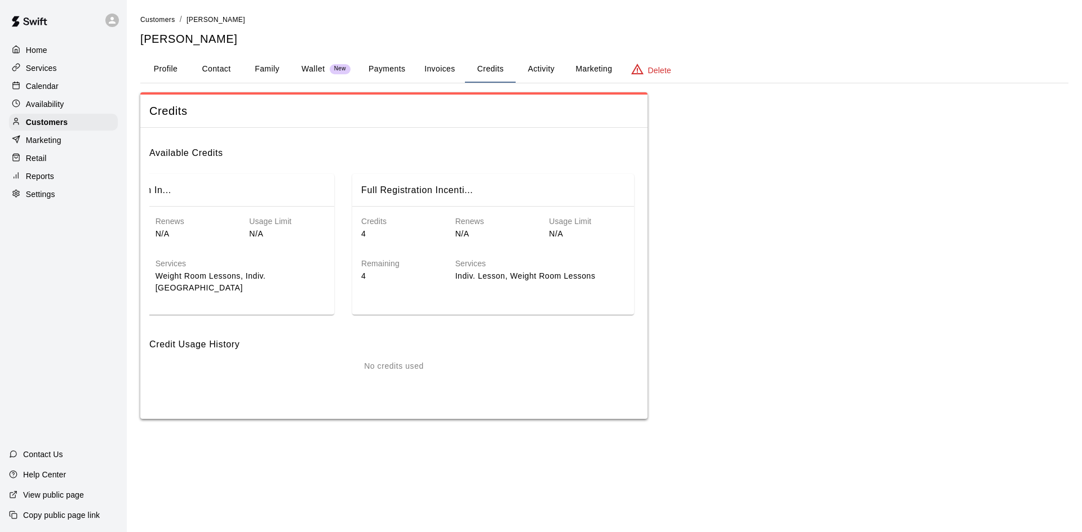
click at [77, 79] on div "Calendar" at bounding box center [63, 86] width 109 height 17
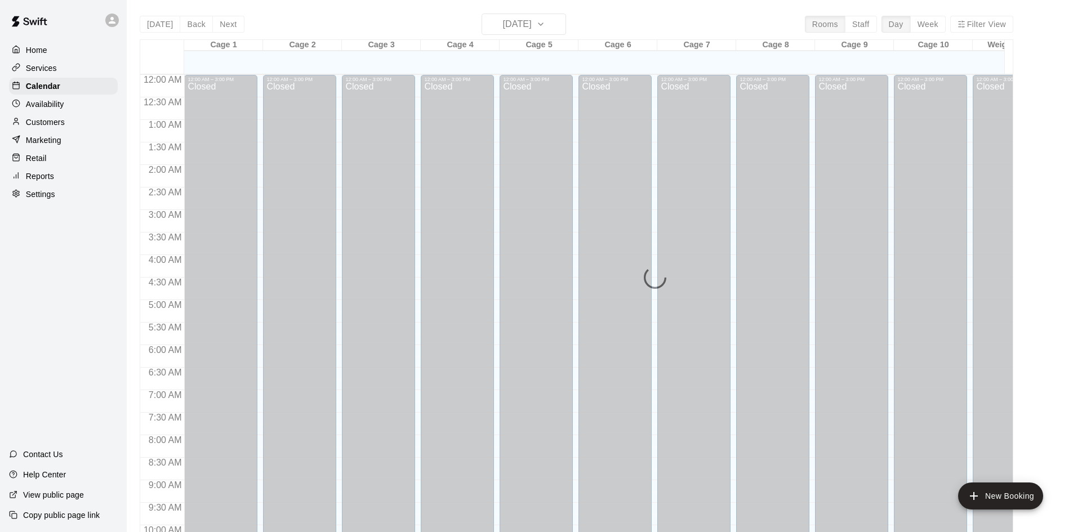
scroll to position [577, 0]
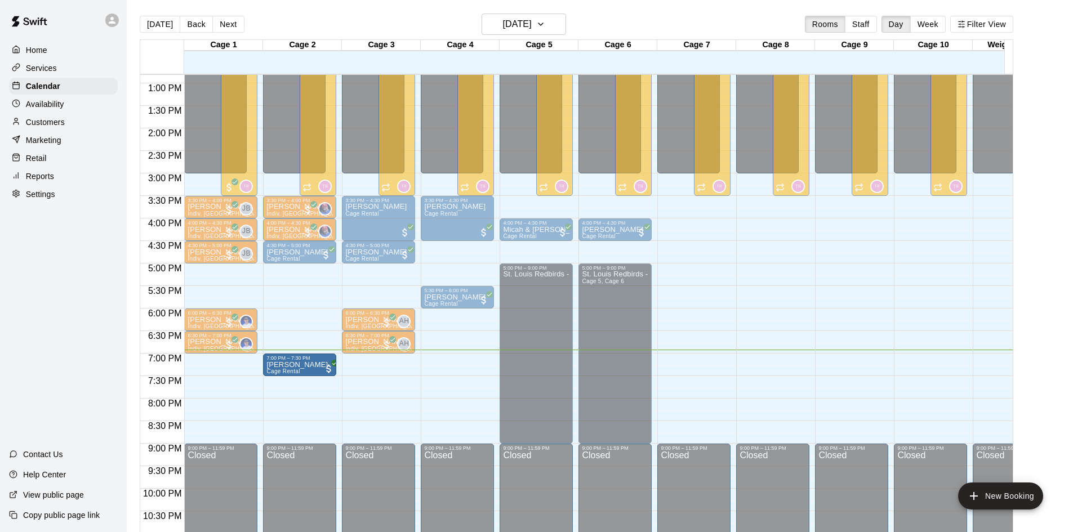
drag, startPoint x: 213, startPoint y: 361, endPoint x: 283, endPoint y: 365, distance: 70.5
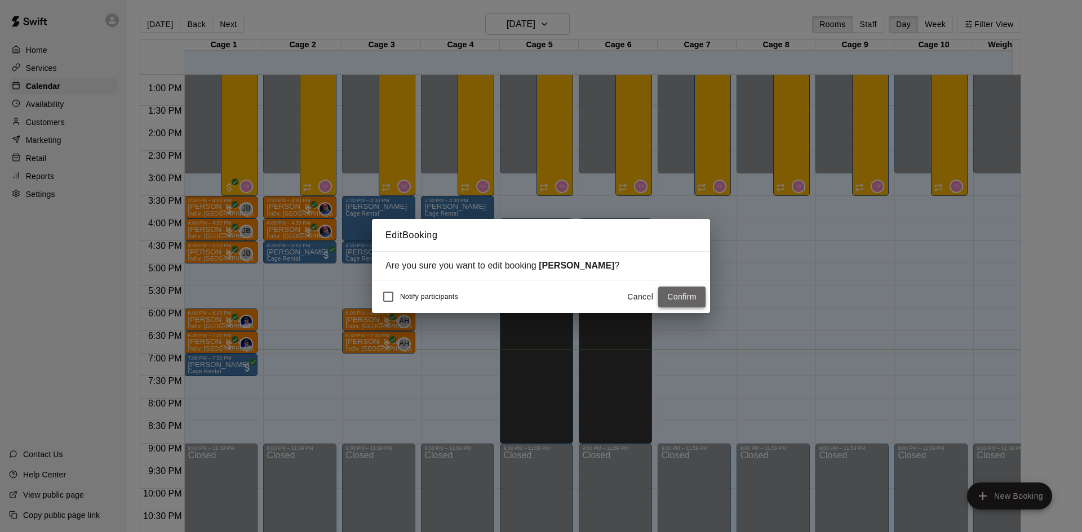
click at [695, 299] on button "Confirm" at bounding box center [681, 297] width 47 height 21
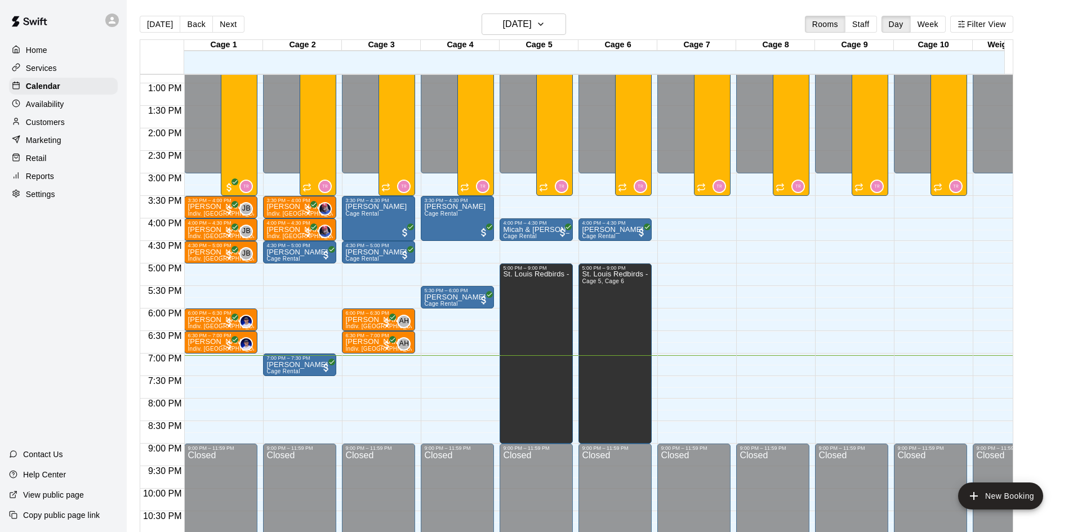
click at [108, 203] on div "Settings" at bounding box center [63, 194] width 109 height 17
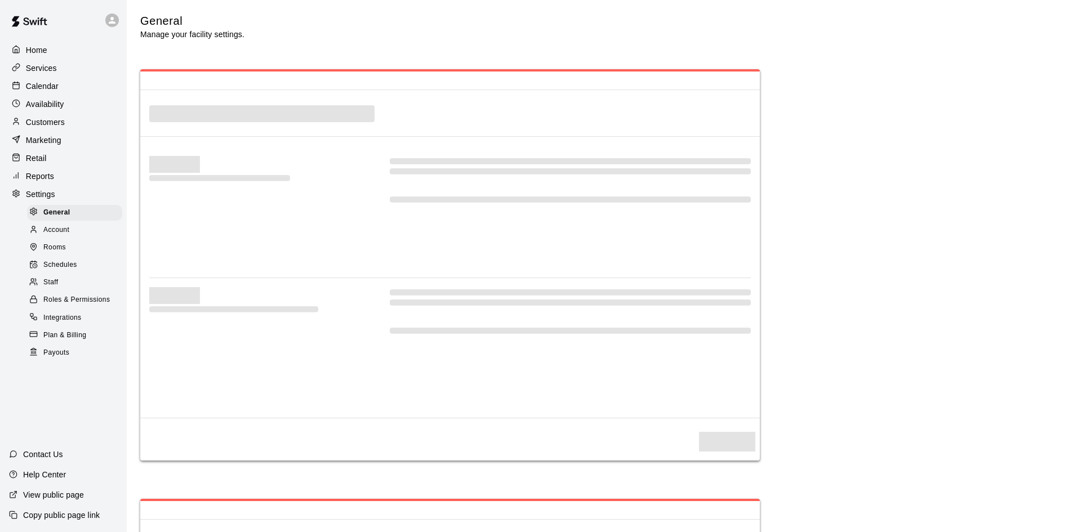
select select "**"
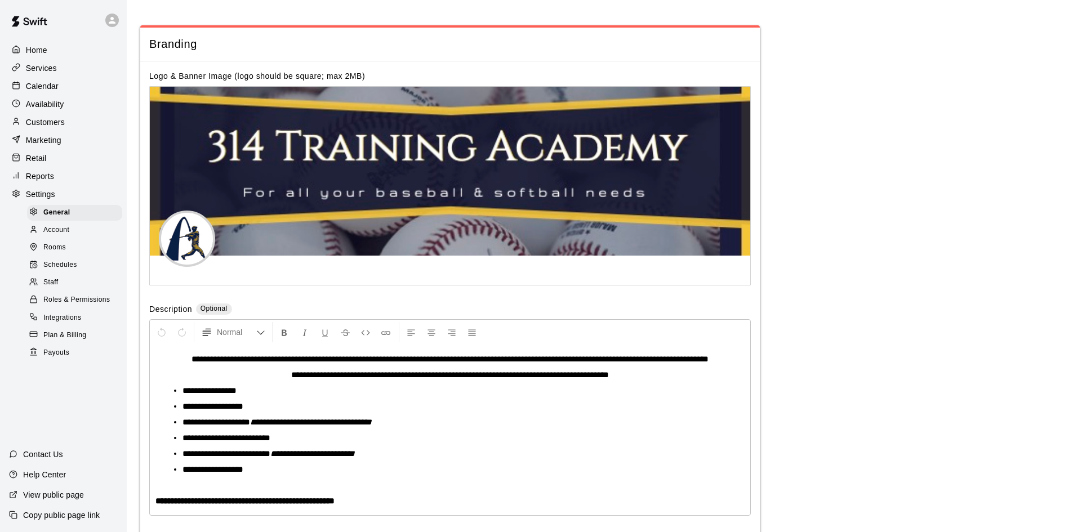
scroll to position [2325, 0]
click at [67, 166] on div "Retail" at bounding box center [63, 158] width 109 height 17
